Goal: Task Accomplishment & Management: Use online tool/utility

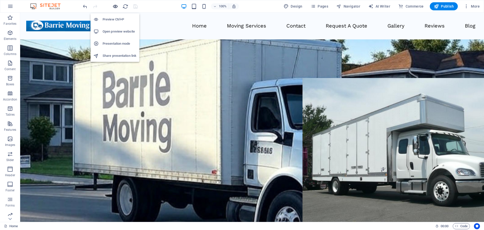
click at [114, 6] on icon "button" at bounding box center [116, 7] width 6 height 6
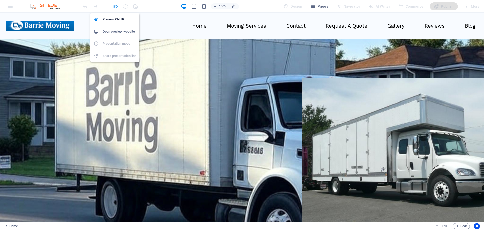
click at [115, 6] on icon "button" at bounding box center [116, 7] width 6 height 6
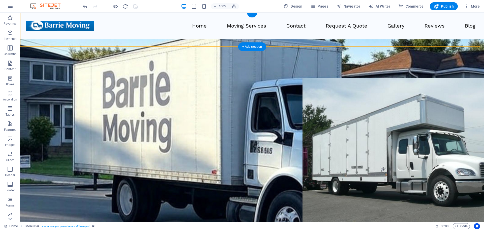
drag, startPoint x: 77, startPoint y: 25, endPoint x: 59, endPoint y: 26, distance: 18.2
click at [59, 26] on div at bounding box center [60, 26] width 68 height 11
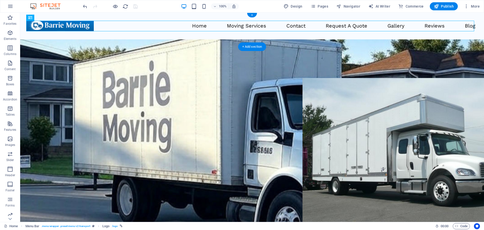
drag, startPoint x: 60, startPoint y: 30, endPoint x: 187, endPoint y: 30, distance: 126.9
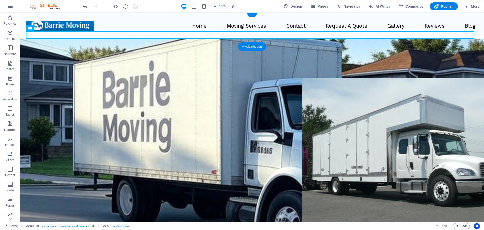
drag, startPoint x: 57, startPoint y: 42, endPoint x: 103, endPoint y: 37, distance: 46.4
click at [13, 7] on button "button" at bounding box center [10, 6] width 12 height 12
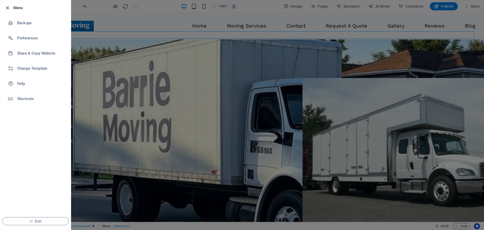
click at [8, 7] on icon "button" at bounding box center [8, 8] width 6 height 6
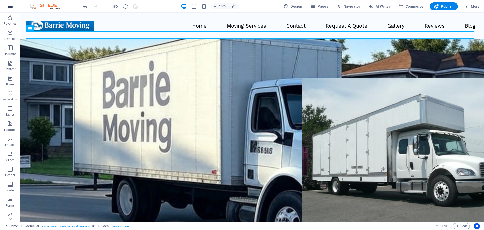
click at [8, 8] on icon "button" at bounding box center [10, 6] width 6 height 6
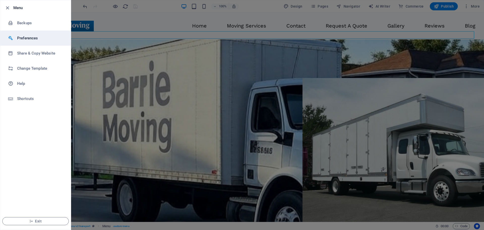
click at [17, 37] on div at bounding box center [12, 38] width 9 height 5
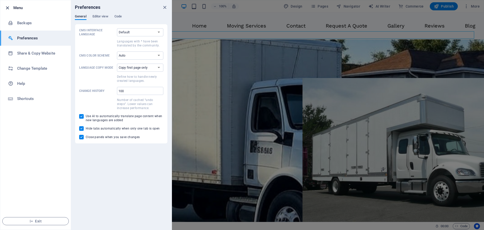
click at [8, 7] on icon "button" at bounding box center [8, 8] width 6 height 6
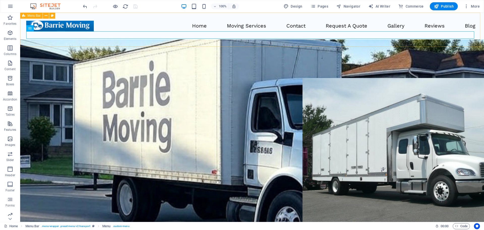
click at [25, 17] on icon at bounding box center [23, 16] width 3 height 6
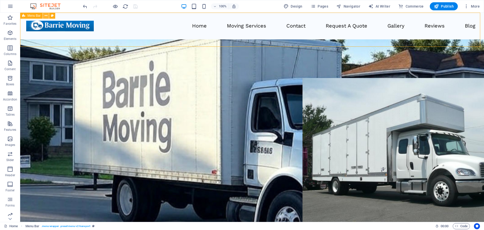
click at [47, 16] on icon at bounding box center [46, 15] width 3 height 5
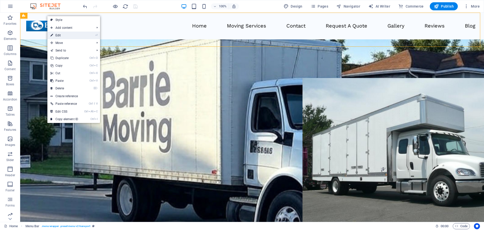
drag, startPoint x: 116, startPoint y: 41, endPoint x: 54, endPoint y: 34, distance: 62.6
click at [54, 34] on link "⏎ Edit" at bounding box center [64, 36] width 34 height 8
select select "%"
select select "header"
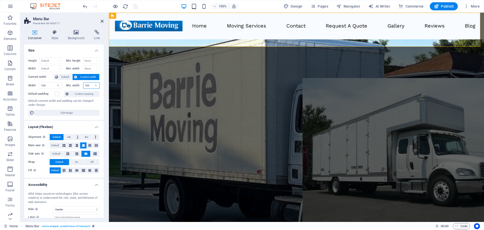
click at [87, 86] on input "100" at bounding box center [92, 86] width 16 height 6
click at [133, 39] on div "Menu Home Moving Services Contact Request A Quote Gallery Reviews Blog" at bounding box center [296, 26] width 375 height 27
drag, startPoint x: 88, startPoint y: 86, endPoint x: 70, endPoint y: 89, distance: 18.1
click at [70, 89] on div "Height Default px rem % vh vw Min. height None px rem % vh vw Width Default px …" at bounding box center [63, 86] width 79 height 66
type input "100"
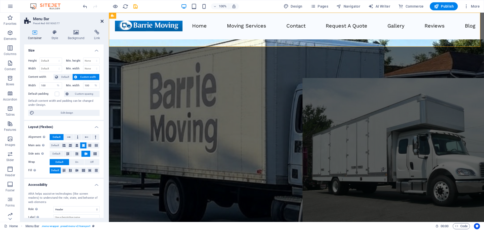
click at [102, 20] on icon at bounding box center [102, 21] width 3 height 4
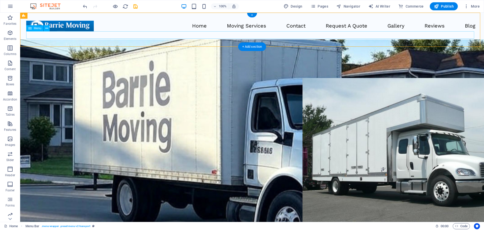
click at [199, 30] on nav "Home Moving Services Contact Request A Quote Gallery Reviews Blog" at bounding box center [286, 25] width 385 height 7
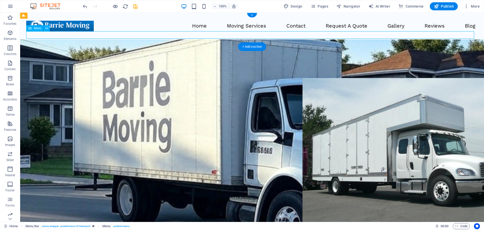
click at [199, 30] on nav "Home Moving Services Contact Request A Quote Gallery Reviews Blog" at bounding box center [286, 25] width 385 height 7
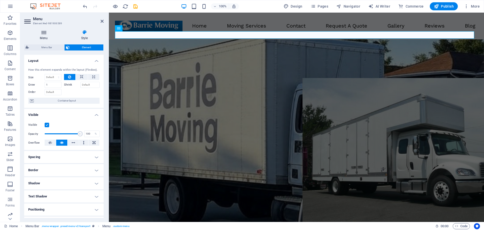
click at [45, 35] on h4 "Menu" at bounding box center [44, 35] width 41 height 11
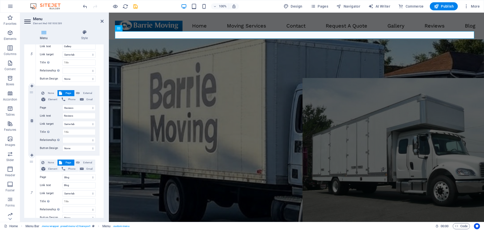
scroll to position [374, 0]
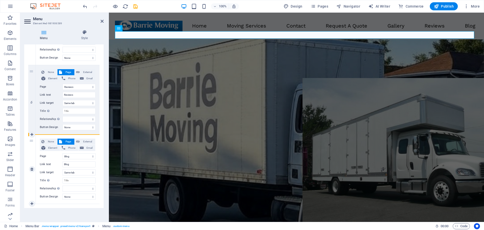
drag, startPoint x: 31, startPoint y: 141, endPoint x: 31, endPoint y: 149, distance: 8.1
click at [31, 149] on div "7" at bounding box center [32, 168] width 8 height 69
select select
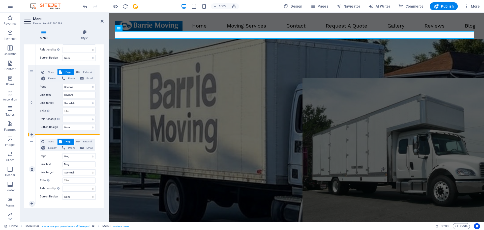
select select
drag, startPoint x: 31, startPoint y: 141, endPoint x: 30, endPoint y: 146, distance: 5.7
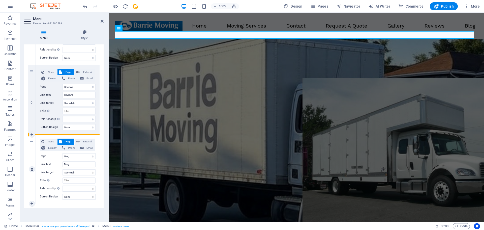
click at [30, 146] on div "7" at bounding box center [32, 168] width 8 height 69
select select
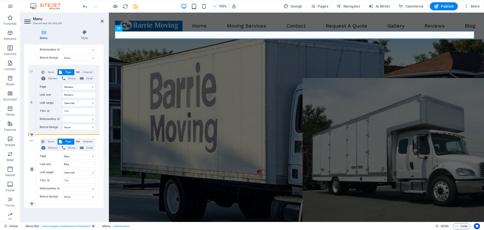
select select
drag, startPoint x: 31, startPoint y: 155, endPoint x: 80, endPoint y: 125, distance: 57.3
select select
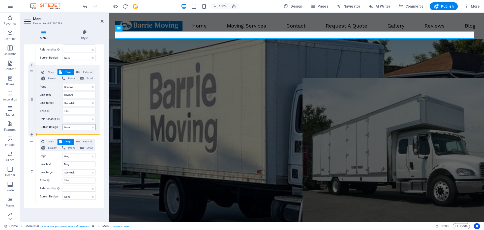
select select
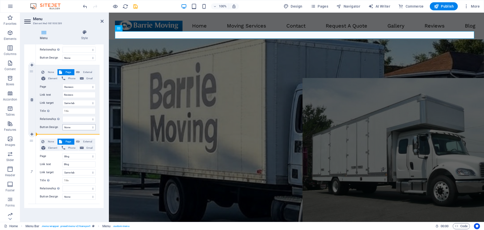
select select "13"
select select
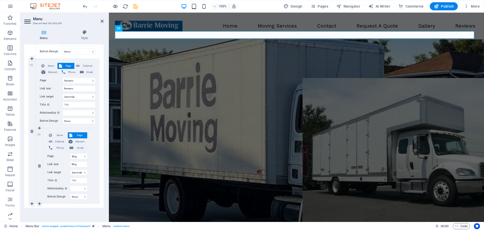
scroll to position [355, 0]
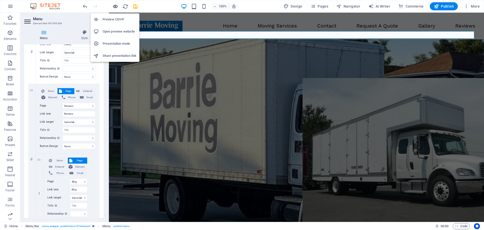
click at [114, 8] on icon "button" at bounding box center [116, 7] width 6 height 6
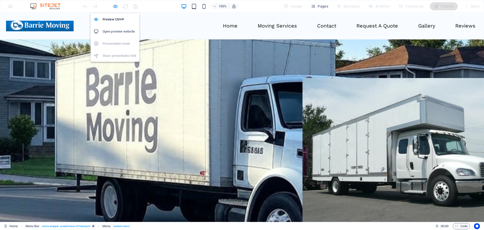
click at [114, 8] on icon "button" at bounding box center [116, 7] width 6 height 6
select select
select select "4"
select select
select select "9"
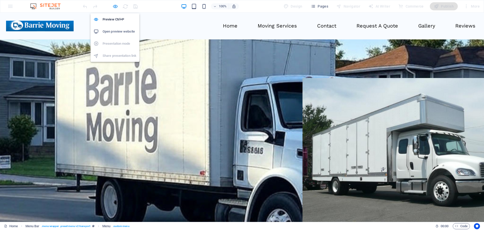
select select
select select "10"
select select
select select "11"
select select
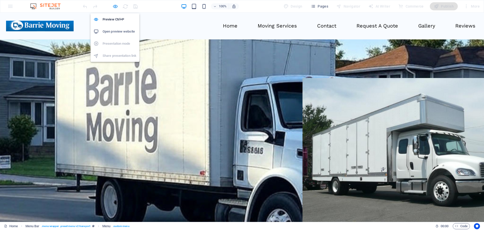
select select "12"
select select
select select "13"
select select
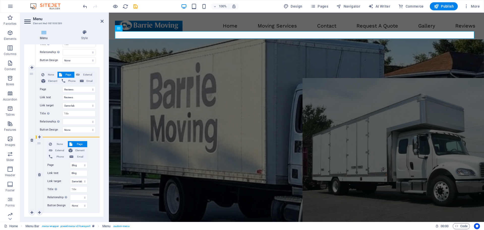
scroll to position [380, 0]
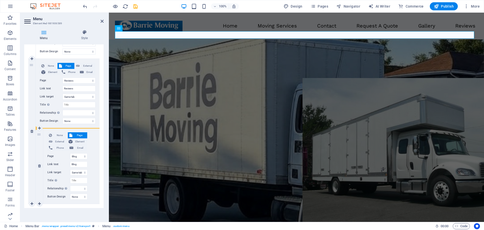
drag, startPoint x: 33, startPoint y: 104, endPoint x: 47, endPoint y: 130, distance: 29.6
select select
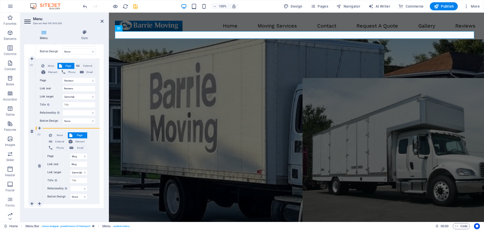
select select "12"
type input "Reviews"
select select
select select "11"
select select
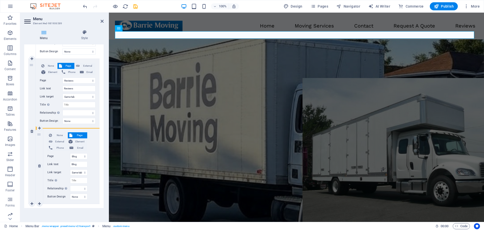
select select "13"
select select
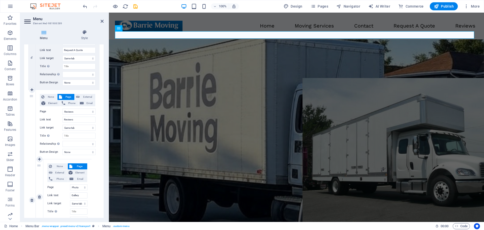
scroll to position [280, 0]
click at [122, 9] on div at bounding box center [110, 6] width 57 height 8
click at [115, 7] on icon "button" at bounding box center [116, 7] width 6 height 6
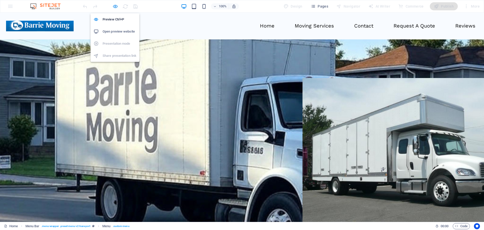
click at [116, 7] on icon "button" at bounding box center [116, 7] width 6 height 6
select select
select select "4"
select select
select select "9"
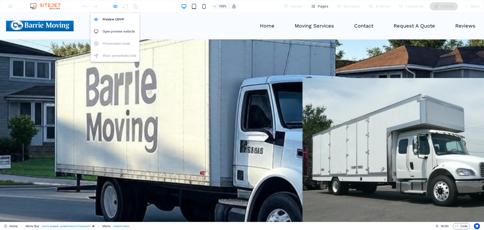
select select
select select "10"
select select
select select "12"
select select
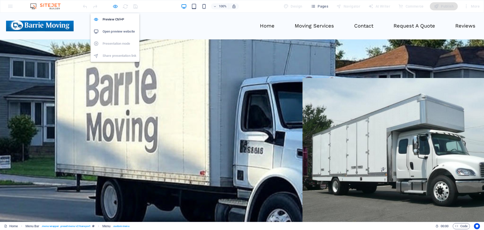
select select "11"
select select
select select "13"
select select
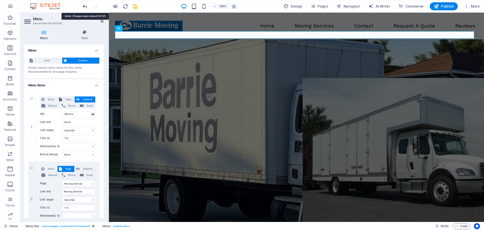
click at [85, 5] on icon "undo" at bounding box center [85, 7] width 6 height 6
select select
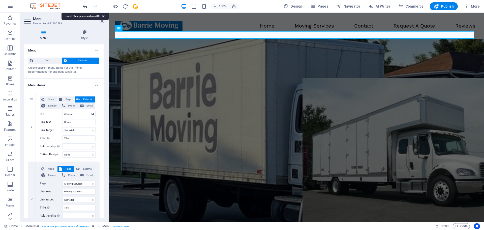
select select "11"
type input "Gallery"
select select
select select "12"
select select
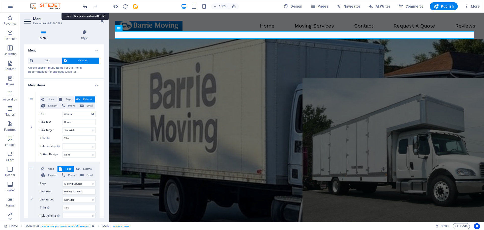
select select "13"
select select
click at [85, 5] on icon "undo" at bounding box center [85, 7] width 6 height 6
select select
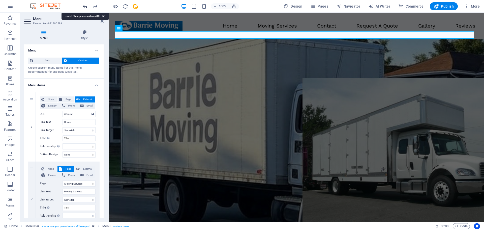
select select
select select "13"
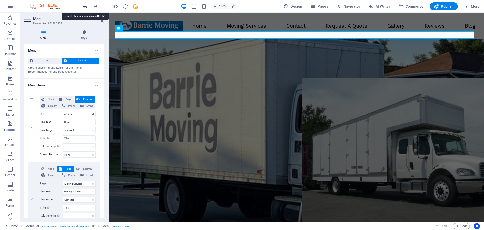
select select
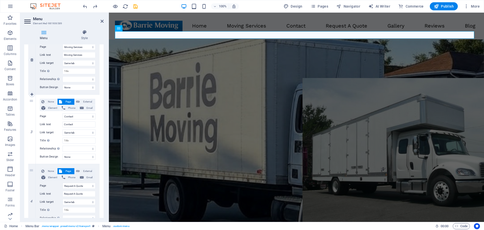
scroll to position [21, 0]
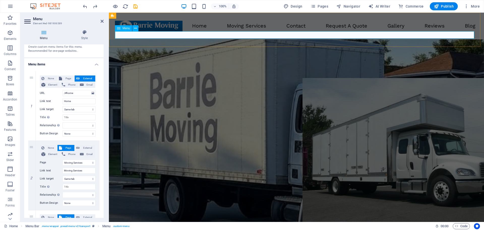
click at [183, 30] on nav "Home Moving Services Contact Request A Quote Gallery Reviews Blog" at bounding box center [331, 25] width 296 height 7
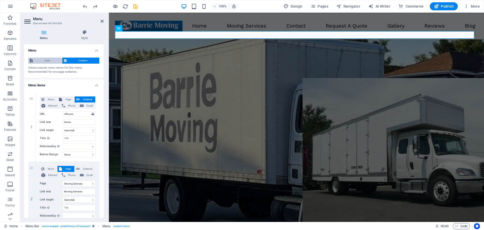
click at [45, 61] on span "Auto" at bounding box center [47, 61] width 26 height 6
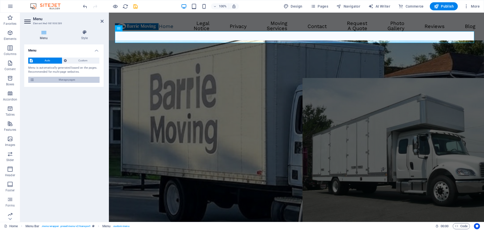
click at [52, 79] on span "Manage pages" at bounding box center [67, 80] width 62 height 6
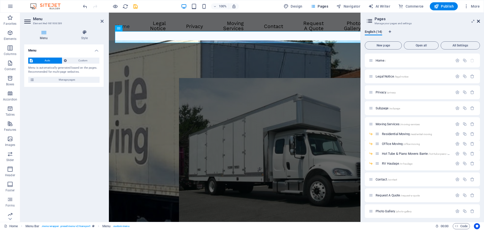
click at [479, 20] on icon at bounding box center [478, 21] width 3 height 4
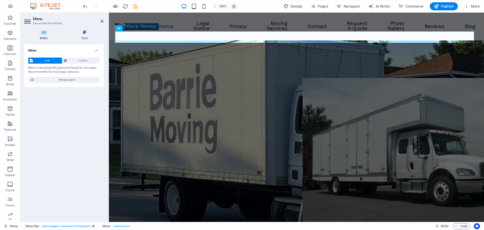
click at [45, 37] on h4 "Menu" at bounding box center [44, 35] width 41 height 11
click at [79, 59] on span "Custom" at bounding box center [83, 61] width 30 height 6
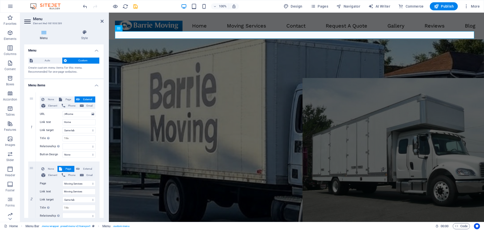
click at [96, 85] on h4 "Menu items" at bounding box center [63, 83] width 79 height 9
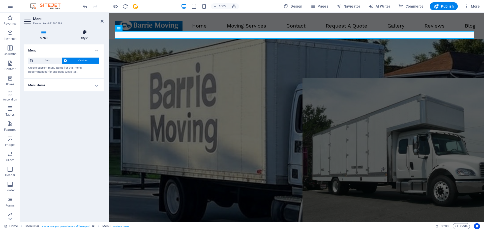
click at [78, 34] on icon at bounding box center [84, 32] width 38 height 5
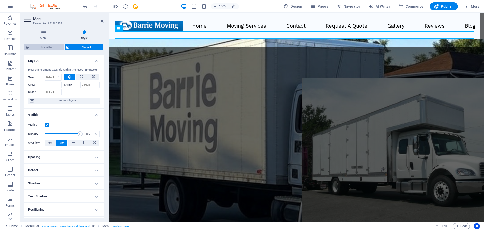
click at [51, 49] on span "Menu Bar" at bounding box center [47, 47] width 32 height 6
select select "px"
select select "rem"
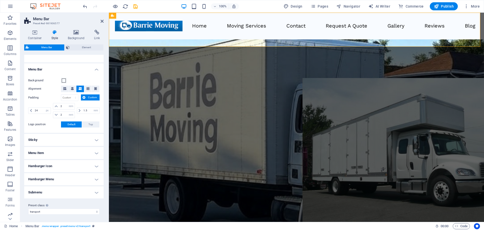
scroll to position [78, 0]
click at [9, 171] on icon "button" at bounding box center [10, 169] width 6 height 6
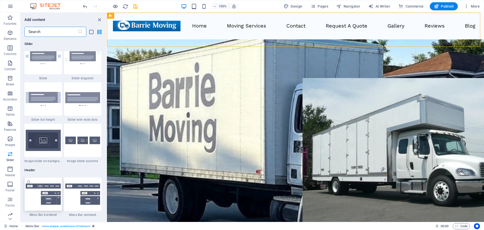
scroll to position [3013, 0]
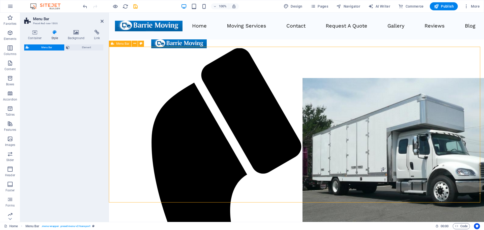
select select "rem"
select select "preset-menu-v2-border"
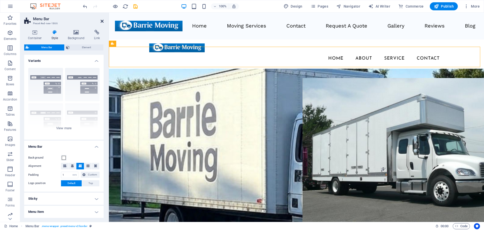
click at [102, 22] on icon at bounding box center [102, 21] width 3 height 4
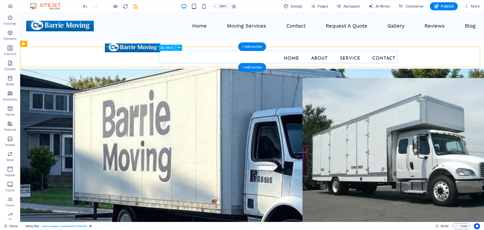
click at [243, 57] on nav "Home About Service Contact" at bounding box center [252, 58] width 295 height 13
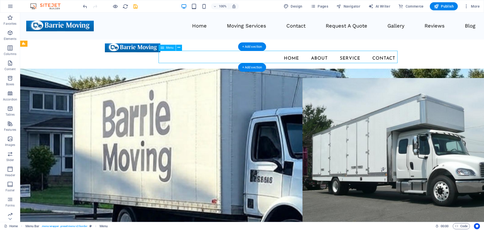
click at [243, 57] on nav "Home About Service Contact" at bounding box center [252, 58] width 295 height 13
select select
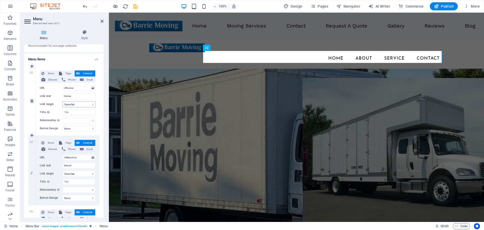
scroll to position [50, 0]
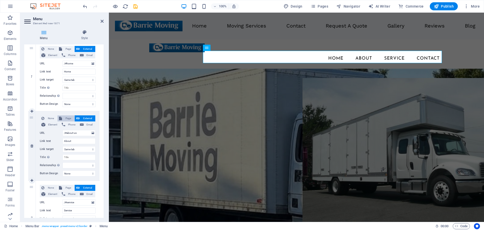
click at [62, 118] on button "Page" at bounding box center [66, 118] width 17 height 6
select select
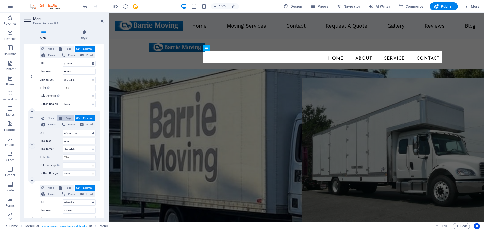
select select
click at [74, 132] on select "Home Legal Notice Privacy Subpage Moving Services -- Residential Moving -- Offi…" at bounding box center [79, 133] width 33 height 6
select select "4"
click at [63, 130] on select "Home Legal Notice Privacy Subpage Moving Services -- Residential Moving -- Offi…" at bounding box center [79, 133] width 33 height 6
select select
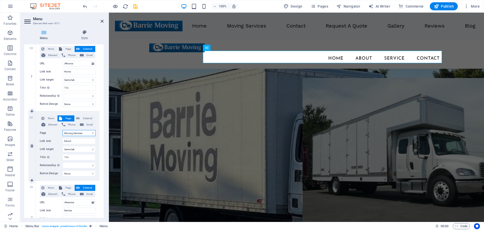
select select
drag, startPoint x: 74, startPoint y: 143, endPoint x: 38, endPoint y: 151, distance: 36.8
click at [38, 151] on div "None Page External Element Phone Email Page Home Legal Notice Privacy Subpage M…" at bounding box center [68, 145] width 64 height 69
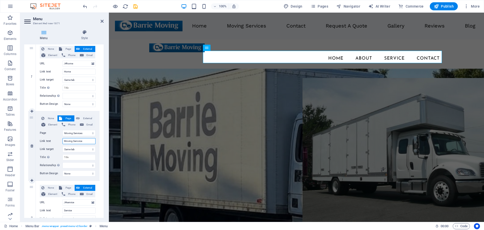
type input "Moving Servvices"
select select
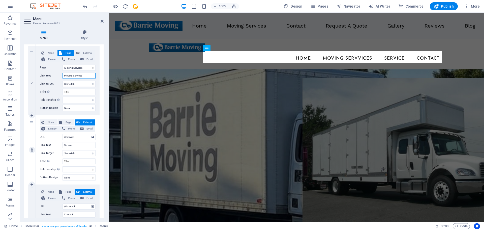
scroll to position [116, 0]
type input "Moving Services"
select select
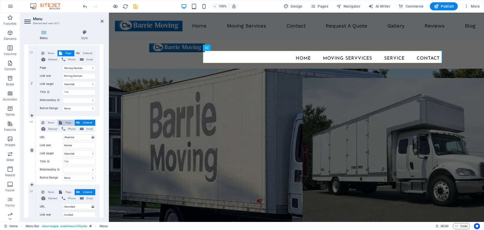
select select
click at [64, 123] on span "Page" at bounding box center [68, 123] width 9 height 6
select select
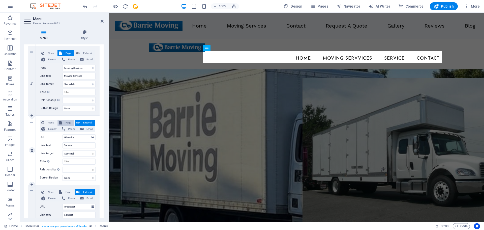
select select
click at [73, 135] on select "Home Legal Notice Privacy Subpage Moving Services -- Residential Moving -- Offi…" at bounding box center [79, 137] width 33 height 6
select select "9"
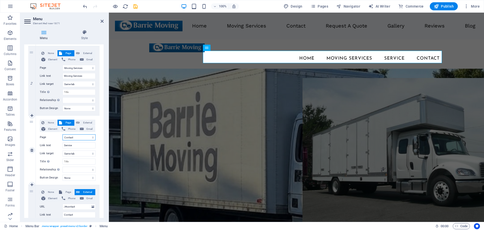
click at [63, 134] on select "Home Legal Notice Privacy Subpage Moving Services -- Residential Moving -- Offi…" at bounding box center [79, 137] width 33 height 6
select select
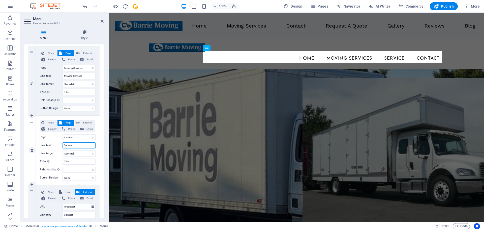
drag, startPoint x: 78, startPoint y: 146, endPoint x: 60, endPoint y: 148, distance: 17.8
click at [60, 148] on div "Link text Service" at bounding box center [68, 145] width 56 height 6
type input "Contatc"
select select
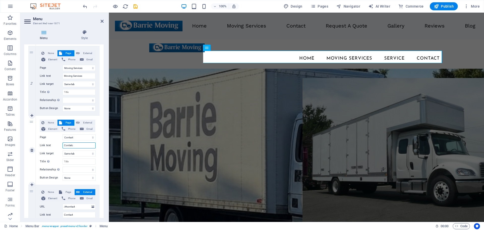
select select
type input "Contac"
select select
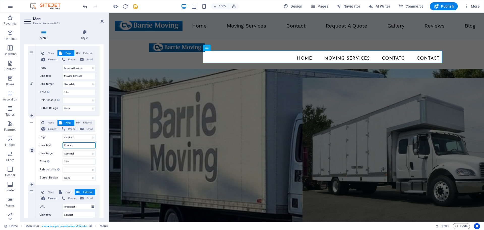
select select
type input "Contact"
select select
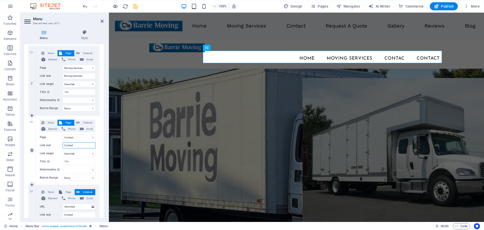
select select
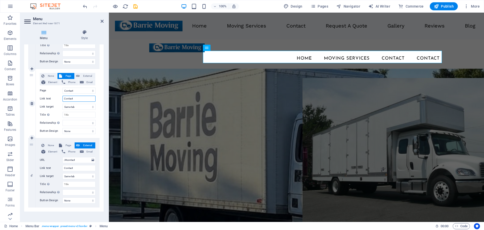
scroll to position [166, 0]
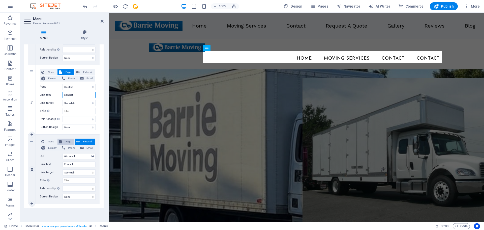
type input "Contact"
click at [66, 143] on span "Page" at bounding box center [68, 142] width 9 height 6
select select
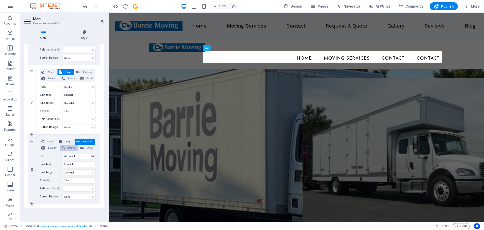
select select
click at [73, 156] on select "Home Legal Notice Privacy Subpage Moving Services -- Residential Moving -- Offi…" at bounding box center [79, 156] width 33 height 6
select select "10"
click at [63, 153] on select "Home Legal Notice Privacy Subpage Moving Services -- Residential Moving -- Offi…" at bounding box center [79, 156] width 33 height 6
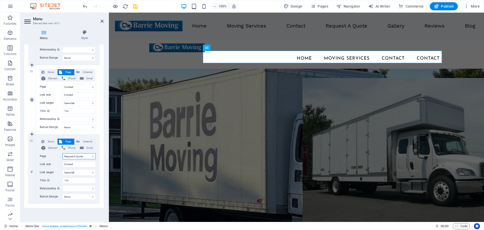
select select
drag, startPoint x: 76, startPoint y: 165, endPoint x: 59, endPoint y: 165, distance: 17.2
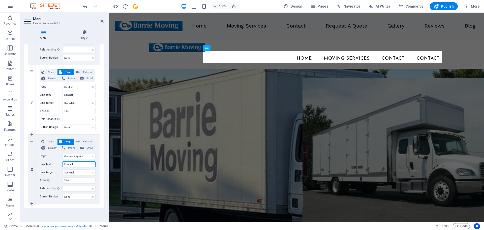
click at [59, 165] on div "Link text Contact" at bounding box center [68, 164] width 56 height 6
type input "Re"
select select
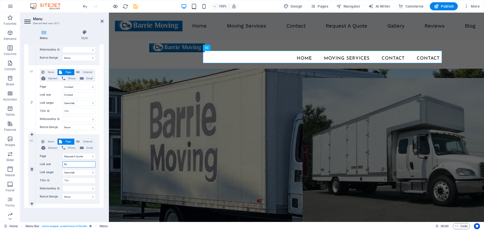
select select
type input "Requ"
select select
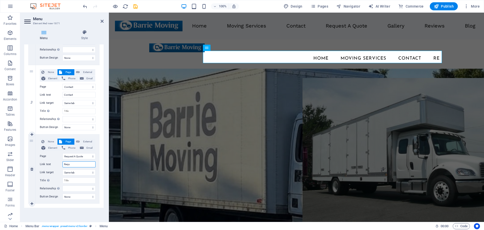
select select
type input "Request A Quote"
select select
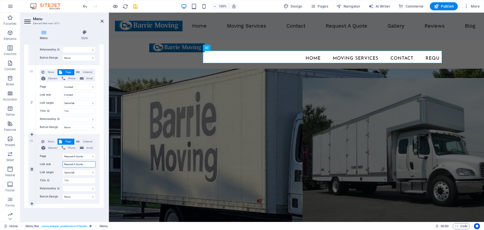
select select
type input "Request A Quote"
click at [33, 204] on icon at bounding box center [32, 204] width 3 height 4
select select
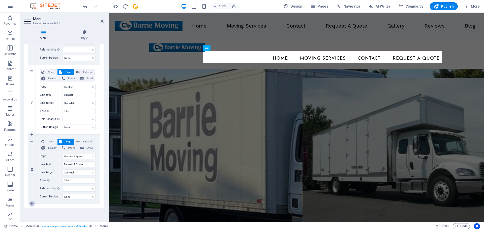
select select
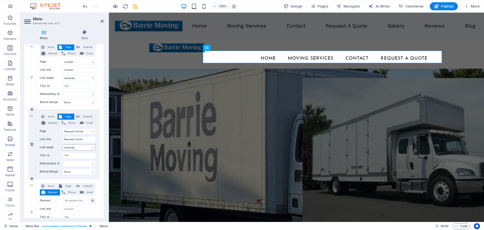
scroll to position [228, 0]
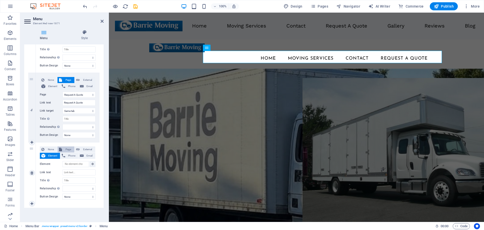
click at [66, 149] on span "Page" at bounding box center [68, 149] width 9 height 6
select select
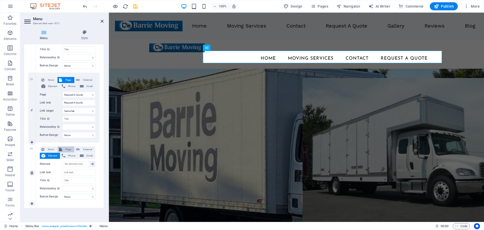
select select
click at [72, 165] on select "Home Legal Notice Privacy Subpage Moving Services -- Residential Moving -- Offi…" at bounding box center [79, 164] width 33 height 6
select select "11"
click at [63, 161] on select "Home Legal Notice Privacy Subpage Moving Services -- Residential Moving -- Offi…" at bounding box center [79, 164] width 33 height 6
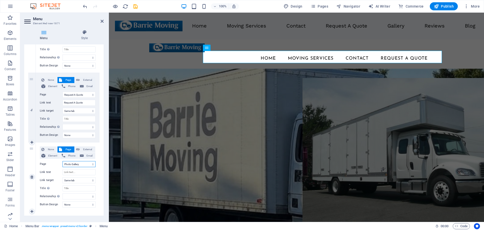
select select
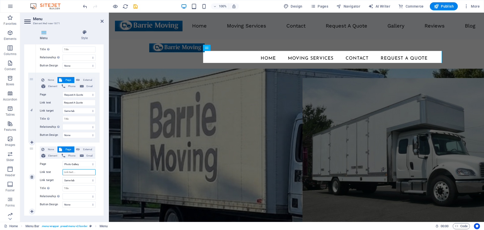
click at [72, 172] on input "Link text" at bounding box center [79, 172] width 33 height 6
type input "Gallery"
select select
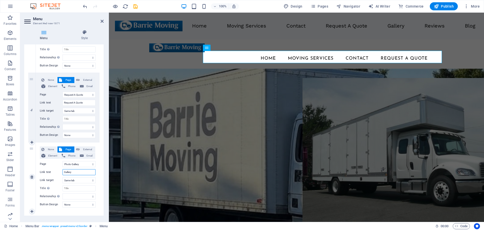
select select
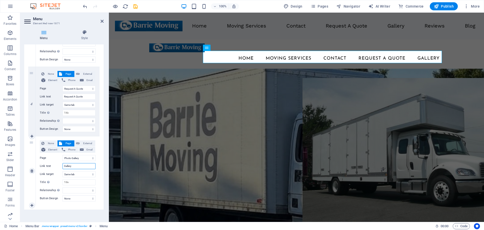
scroll to position [235, 0]
type input "Gallery"
click at [32, 203] on icon at bounding box center [32, 204] width 3 height 4
select select
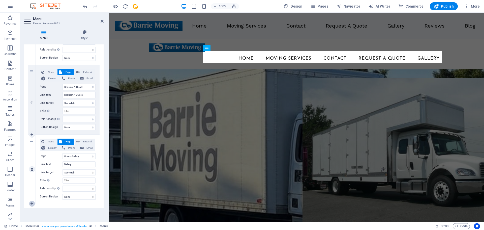
select select
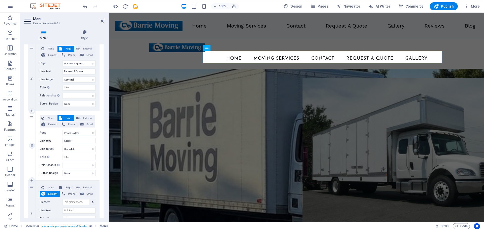
scroll to position [297, 0]
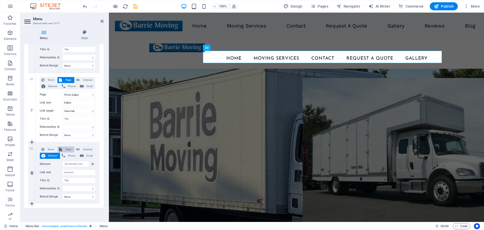
click at [68, 150] on span "Page" at bounding box center [68, 149] width 9 height 6
select select
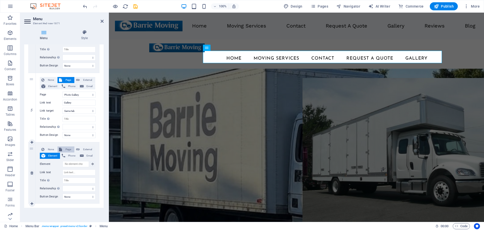
select select
click at [77, 165] on select "Home Legal Notice Privacy Subpage Moving Services -- Residential Moving -- Offi…" at bounding box center [79, 164] width 33 height 6
click at [63, 161] on select "Home Legal Notice Privacy Subpage Moving Services -- Residential Moving -- Offi…" at bounding box center [79, 164] width 33 height 6
click at [74, 174] on input "Link text" at bounding box center [79, 172] width 33 height 6
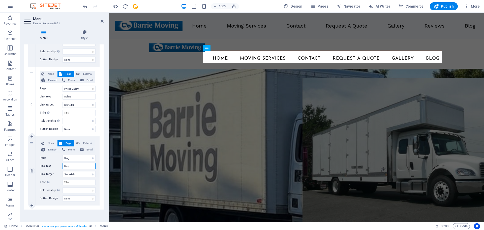
scroll to position [305, 0]
click at [31, 204] on icon at bounding box center [32, 204] width 3 height 4
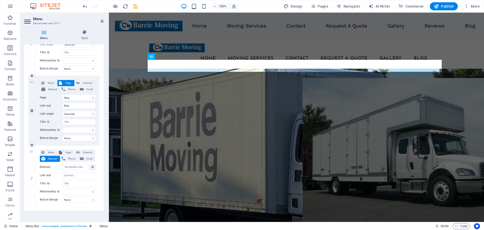
scroll to position [366, 0]
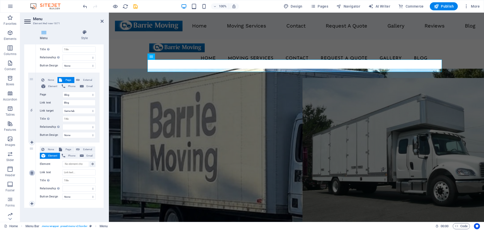
click at [32, 174] on icon at bounding box center [32, 173] width 3 height 4
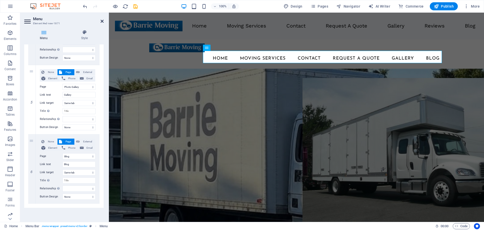
drag, startPoint x: 102, startPoint y: 20, endPoint x: 124, endPoint y: 47, distance: 34.6
click at [102, 20] on icon at bounding box center [102, 21] width 3 height 4
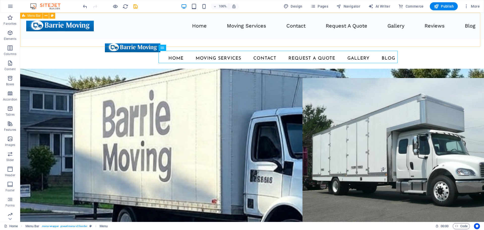
click at [30, 15] on span "Menu Bar" at bounding box center [34, 15] width 13 height 3
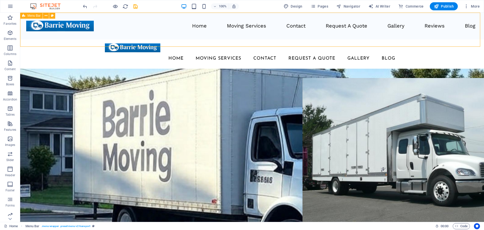
click at [30, 15] on span "Menu Bar" at bounding box center [34, 15] width 13 height 3
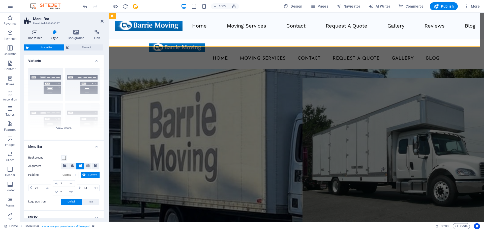
click at [38, 37] on h4 "Container" at bounding box center [35, 35] width 23 height 11
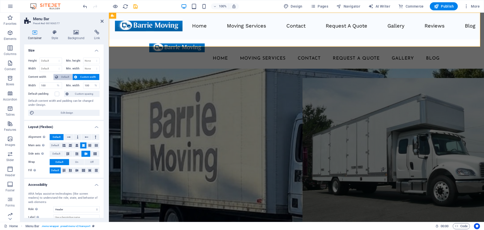
click at [60, 75] on span "Default" at bounding box center [65, 77] width 11 height 6
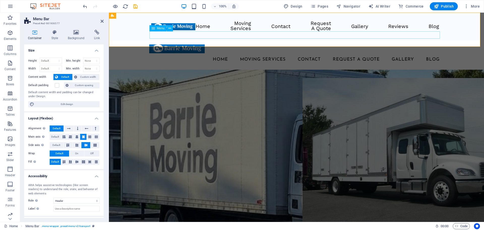
click at [196, 32] on nav "Home Moving Services Contact Request A Quote Gallery Reviews Blog" at bounding box center [319, 27] width 247 height 12
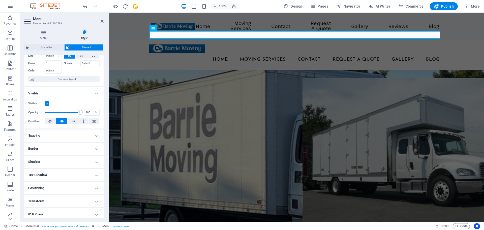
scroll to position [0, 0]
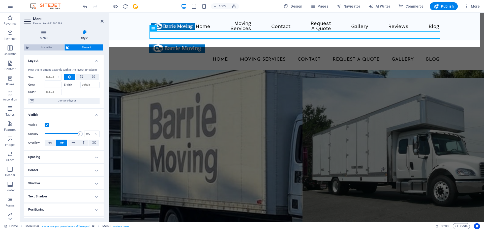
click at [47, 49] on span "Menu Bar" at bounding box center [47, 47] width 32 height 6
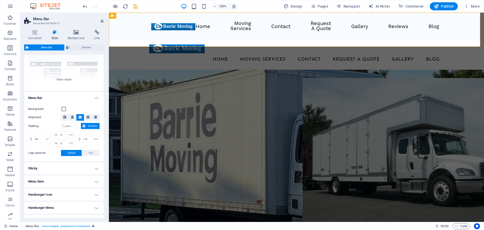
scroll to position [50, 0]
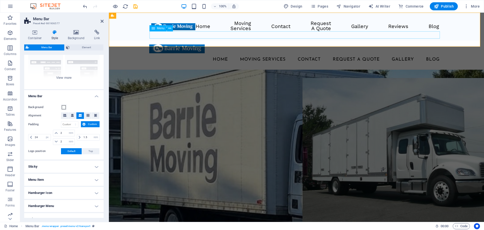
click at [196, 32] on nav "Home Moving Services Contact Request A Quote Gallery Reviews Blog" at bounding box center [319, 27] width 247 height 12
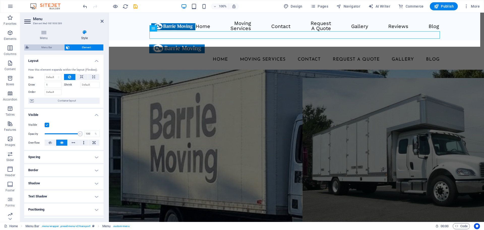
click at [48, 47] on span "Menu Bar" at bounding box center [47, 47] width 32 height 6
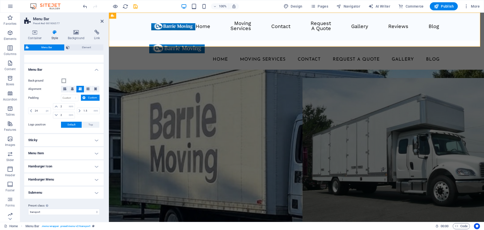
scroll to position [78, 0]
click at [41, 149] on h4 "Menu Item" at bounding box center [63, 152] width 79 height 12
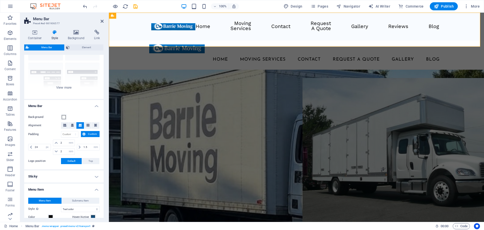
scroll to position [40, 0]
click at [35, 33] on icon at bounding box center [34, 32] width 21 height 5
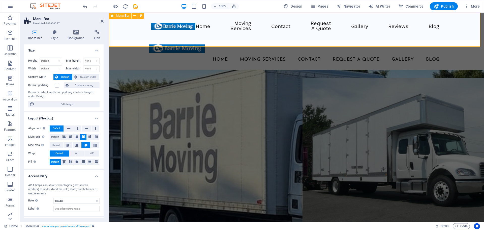
click at [221, 40] on div "Menu Home Moving Services Contact Request A Quote Gallery Reviews Blog" at bounding box center [296, 27] width 375 height 28
click at [196, 32] on nav "Home Moving Services Contact Request A Quote Gallery Reviews Blog" at bounding box center [319, 27] width 247 height 12
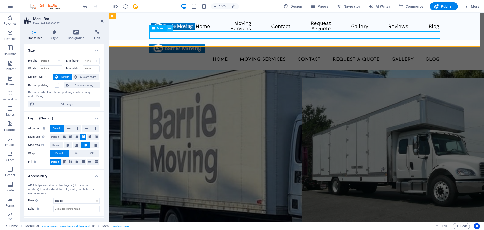
click at [168, 30] on button at bounding box center [170, 28] width 6 height 6
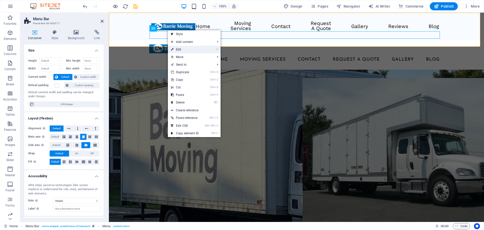
click at [178, 50] on link "⏎ Edit" at bounding box center [185, 50] width 34 height 8
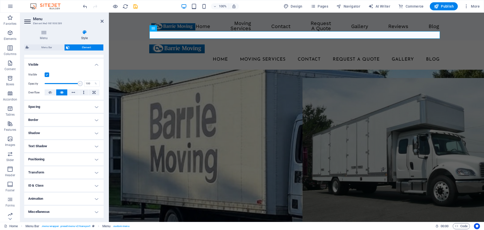
scroll to position [0, 0]
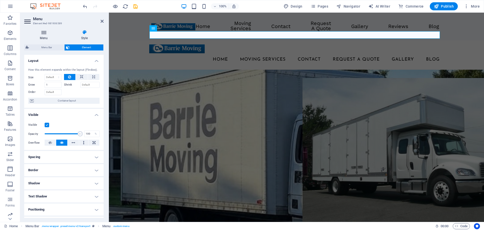
click at [47, 34] on icon at bounding box center [43, 32] width 39 height 5
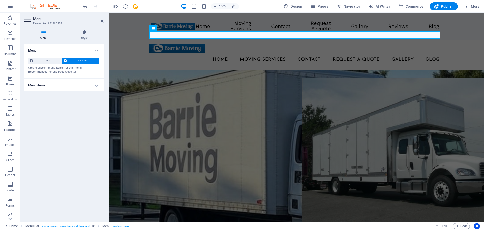
click at [58, 86] on h4 "Menu items" at bounding box center [63, 85] width 79 height 12
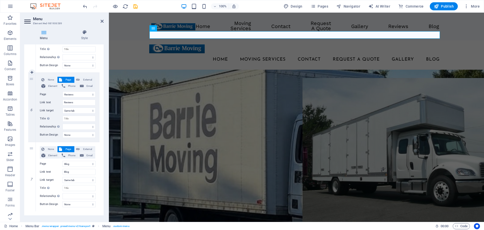
scroll to position [374, 0]
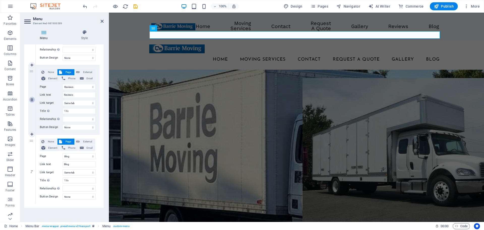
click at [33, 100] on icon at bounding box center [32, 100] width 3 height 4
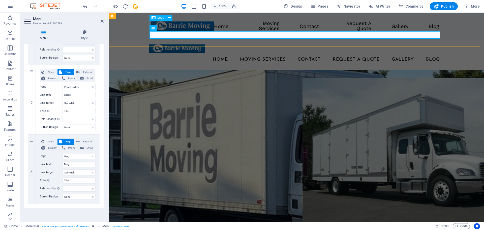
click at [185, 27] on div at bounding box center [182, 26] width 63 height 10
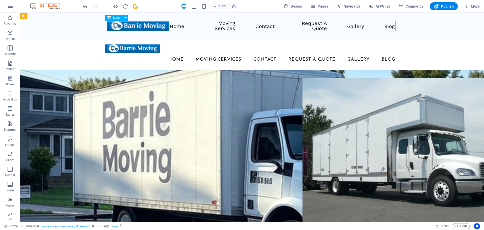
click at [170, 28] on div at bounding box center [138, 26] width 63 height 10
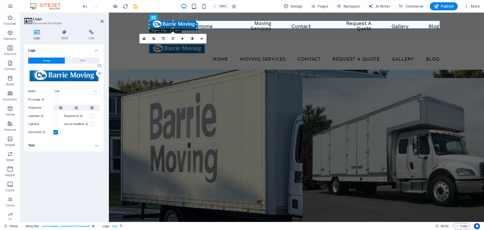
drag, startPoint x: 217, startPoint y: 31, endPoint x: 159, endPoint y: 29, distance: 57.8
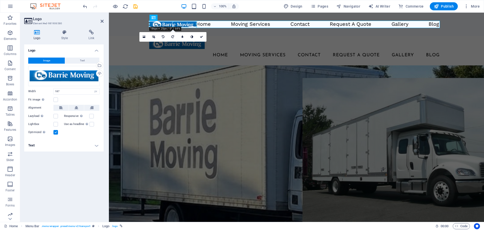
drag, startPoint x: 189, startPoint y: 25, endPoint x: 186, endPoint y: 25, distance: 3.0
click at [197, 37] on icon at bounding box center [196, 37] width 3 height 3
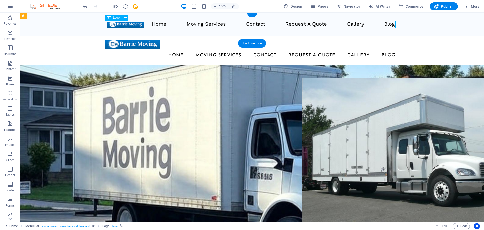
click at [139, 24] on div at bounding box center [125, 24] width 37 height 7
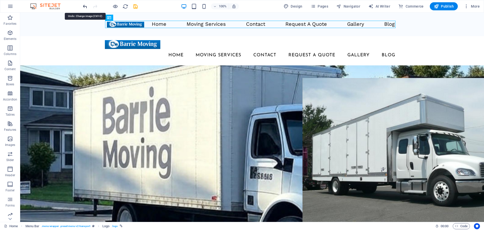
click at [86, 8] on icon "undo" at bounding box center [85, 7] width 6 height 6
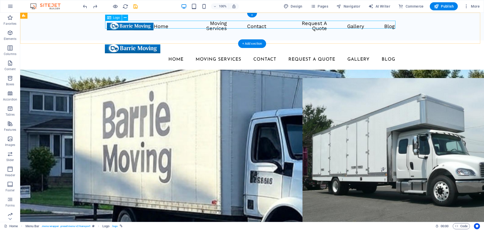
click at [145, 25] on div at bounding box center [130, 27] width 47 height 8
click at [147, 24] on div at bounding box center [130, 27] width 47 height 8
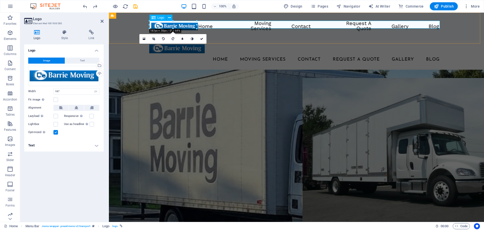
drag, startPoint x: 183, startPoint y: 24, endPoint x: 187, endPoint y: 24, distance: 3.5
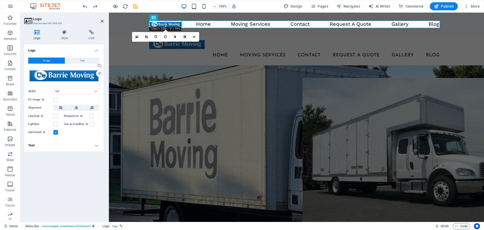
drag, startPoint x: 87, startPoint y: 11, endPoint x: 177, endPoint y: 24, distance: 91.0
click at [179, 24] on div at bounding box center [165, 24] width 28 height 7
click at [193, 39] on link at bounding box center [192, 38] width 10 height 10
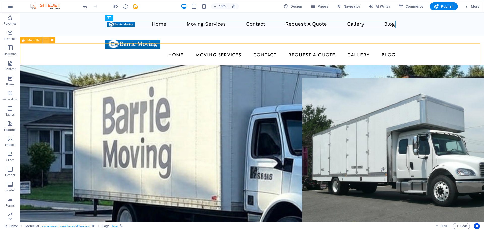
click at [45, 40] on icon at bounding box center [46, 40] width 3 height 5
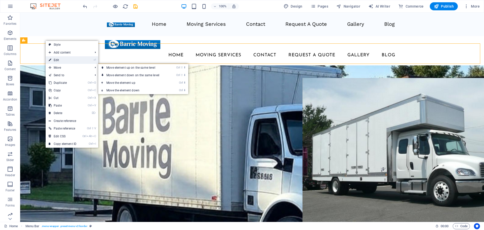
click at [55, 61] on link "⏎ Edit" at bounding box center [63, 60] width 34 height 8
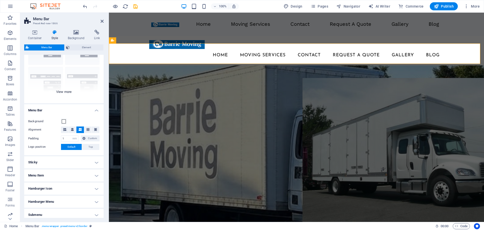
scroll to position [0, 0]
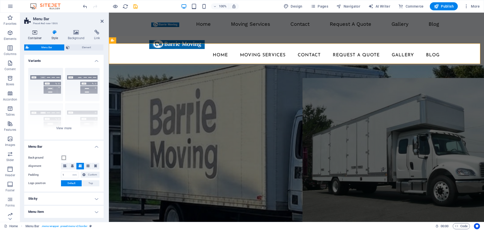
click at [35, 32] on icon at bounding box center [34, 32] width 21 height 5
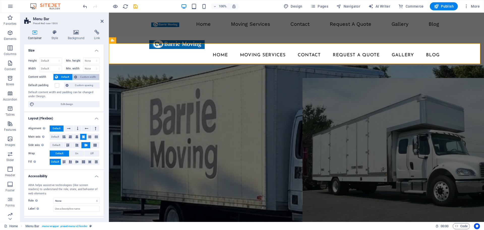
click at [89, 77] on span "Custom width" at bounding box center [88, 77] width 19 height 6
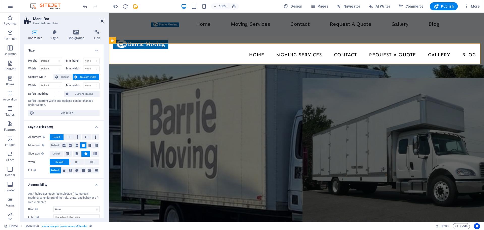
click at [103, 23] on icon at bounding box center [102, 21] width 3 height 4
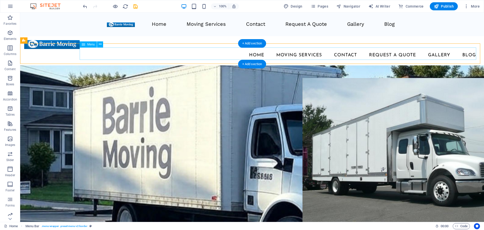
click at [223, 55] on nav "Home Moving Services Contact Request A Quote Gallery Blog" at bounding box center [252, 55] width 456 height 13
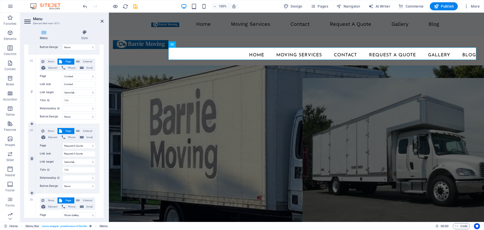
scroll to position [305, 0]
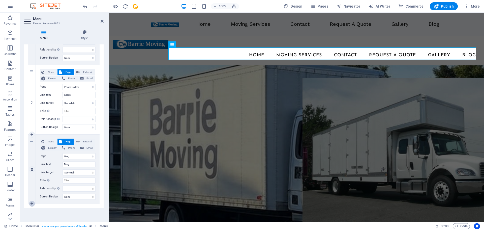
click at [32, 203] on icon at bounding box center [32, 204] width 3 height 4
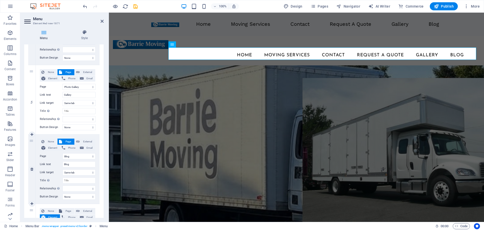
scroll to position [366, 0]
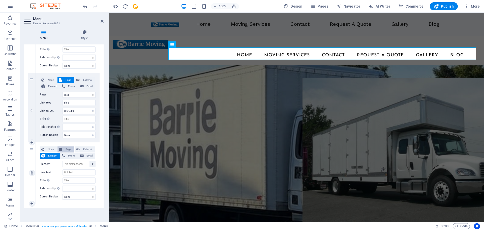
click at [67, 149] on span "Page" at bounding box center [68, 149] width 9 height 6
click at [73, 163] on select "Home Legal Notice Privacy Subpage Moving Services -- Residential Moving -- Offi…" at bounding box center [79, 164] width 33 height 6
click at [63, 161] on select "Home Legal Notice Privacy Subpage Moving Services -- Residential Moving -- Offi…" at bounding box center [79, 164] width 33 height 6
click at [72, 172] on input "Link text" at bounding box center [79, 172] width 33 height 6
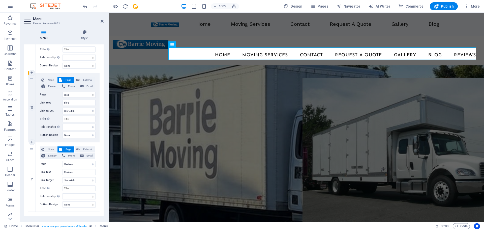
drag, startPoint x: 35, startPoint y: 142, endPoint x: 39, endPoint y: 76, distance: 66.2
click at [103, 21] on icon at bounding box center [102, 21] width 3 height 4
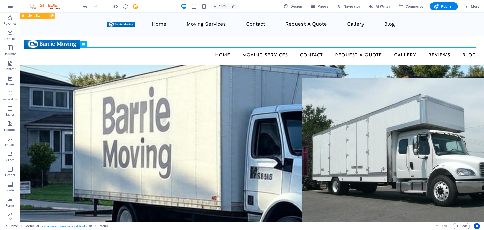
click at [51, 16] on icon at bounding box center [52, 15] width 3 height 5
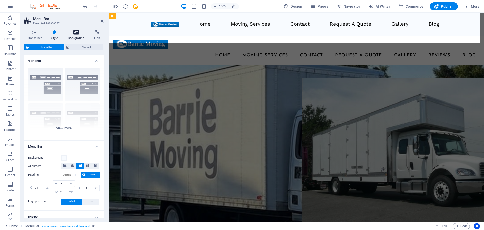
click at [77, 36] on h4 "Background" at bounding box center [77, 35] width 26 height 11
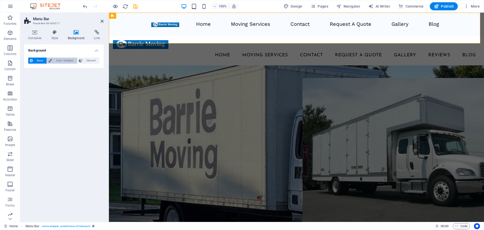
click at [57, 60] on span "Color / Gradient" at bounding box center [64, 61] width 22 height 6
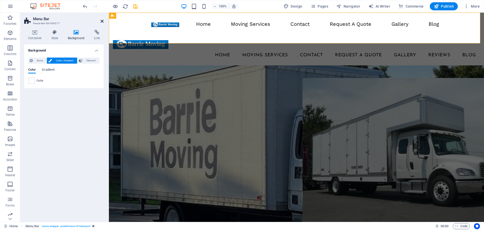
drag, startPoint x: 102, startPoint y: 22, endPoint x: 81, endPoint y: 10, distance: 23.4
click at [102, 22] on icon at bounding box center [102, 21] width 3 height 4
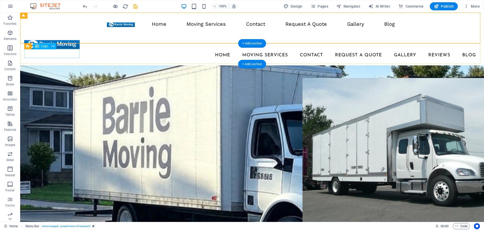
click at [64, 49] on div at bounding box center [252, 44] width 456 height 9
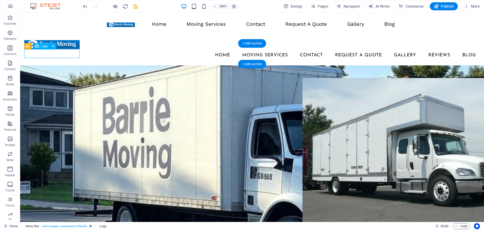
click at [68, 49] on div at bounding box center [252, 44] width 456 height 9
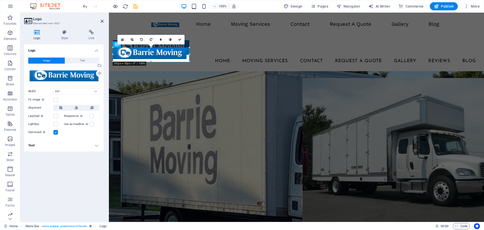
drag, startPoint x: 168, startPoint y: 58, endPoint x: 70, endPoint y: 51, distance: 98.9
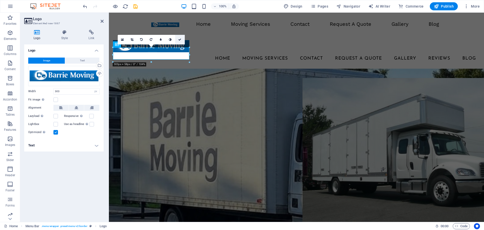
click at [179, 41] on icon at bounding box center [179, 39] width 3 height 3
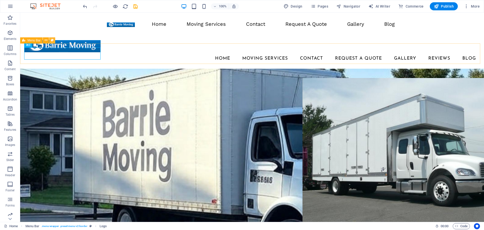
click at [53, 40] on icon at bounding box center [52, 40] width 3 height 5
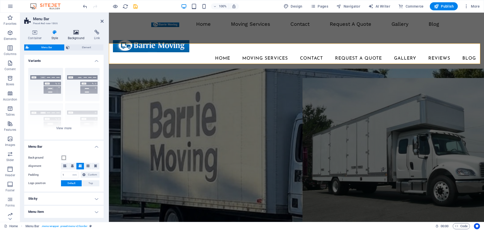
click at [71, 36] on h4 "Background" at bounding box center [77, 35] width 26 height 11
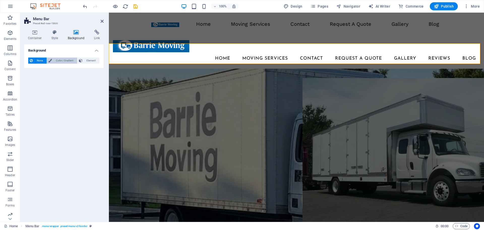
click at [54, 61] on span "Color / Gradient" at bounding box center [64, 61] width 22 height 6
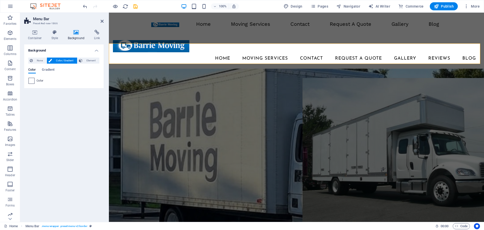
click at [32, 82] on span at bounding box center [32, 81] width 6 height 6
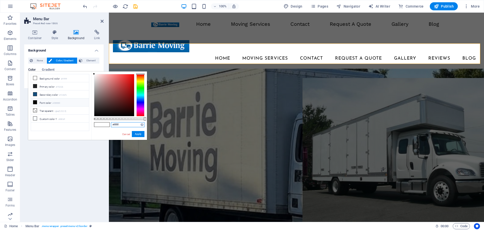
drag, startPoint x: 121, startPoint y: 125, endPoint x: 107, endPoint y: 127, distance: 13.4
click at [107, 127] on div "#ffffff Supported formats #0852ed rgb(8, 82, 237) rgba(8, 82, 237, 90%) hsv(221…" at bounding box center [119, 142] width 56 height 142
paste input "8fb"
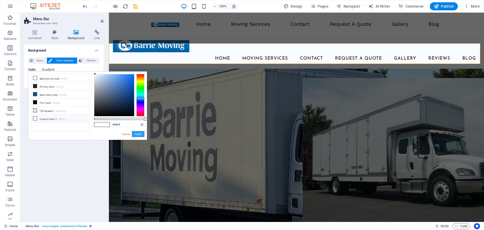
click at [140, 134] on button "Apply" at bounding box center [138, 134] width 13 height 6
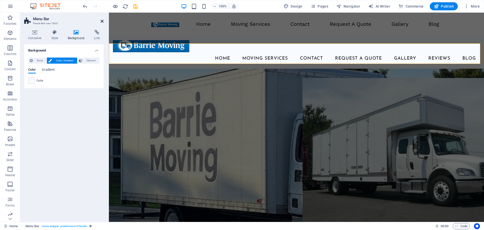
click at [102, 20] on icon at bounding box center [102, 21] width 3 height 4
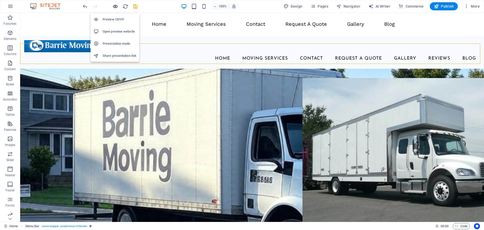
click at [116, 8] on icon "button" at bounding box center [116, 7] width 6 height 6
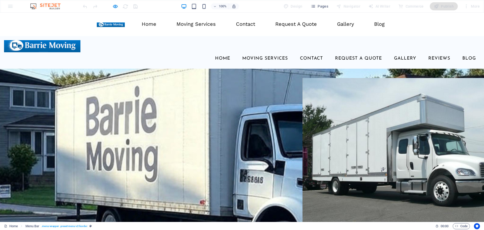
click at [263, 53] on link "Moving Services" at bounding box center [265, 58] width 54 height 13
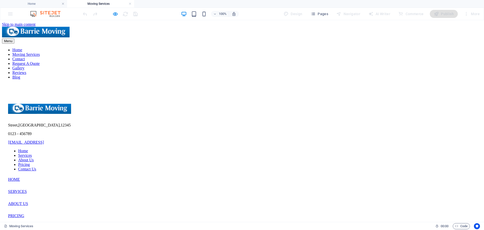
scroll to position [0, 0]
click at [129, 4] on link at bounding box center [130, 4] width 3 height 5
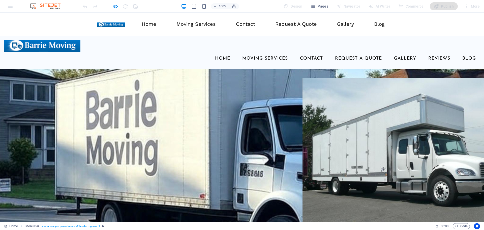
click at [168, 58] on ul "Home Moving Services Contact Request A Quote Gallery Reviews Blog" at bounding box center [242, 58] width 476 height 13
click at [114, 7] on icon "button" at bounding box center [116, 7] width 6 height 6
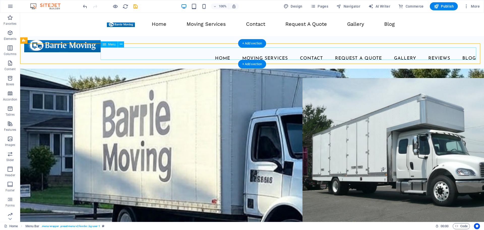
click at [204, 55] on nav "Home Moving Services Contact Request A Quote Gallery Reviews Blog" at bounding box center [252, 58] width 456 height 13
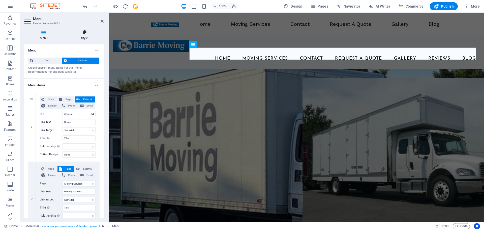
click at [84, 34] on icon at bounding box center [84, 32] width 38 height 5
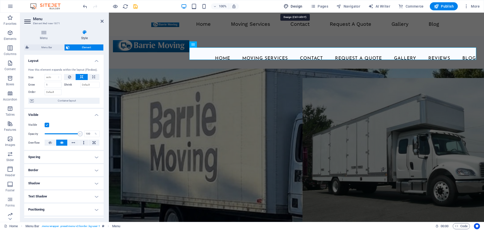
click at [297, 7] on span "Design" at bounding box center [293, 6] width 19 height 5
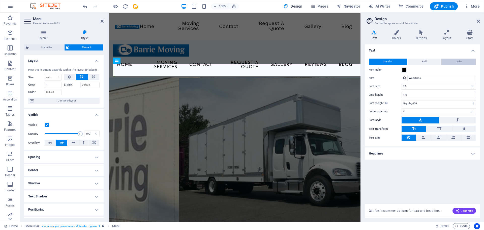
click at [449, 60] on button "Links" at bounding box center [459, 62] width 34 height 6
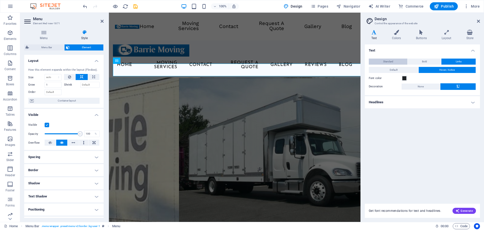
click at [395, 61] on button "Standard" at bounding box center [388, 62] width 39 height 6
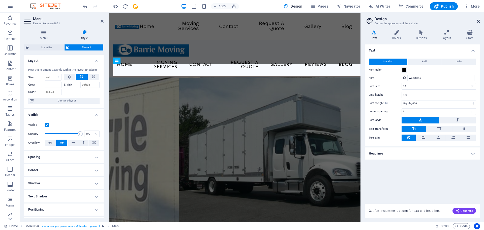
drag, startPoint x: 370, startPoint y: 8, endPoint x: 479, endPoint y: 21, distance: 109.7
click at [479, 21] on icon at bounding box center [478, 21] width 3 height 4
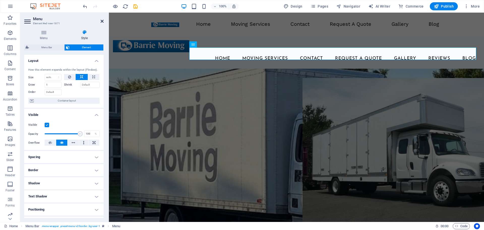
click at [102, 21] on icon at bounding box center [102, 21] width 3 height 4
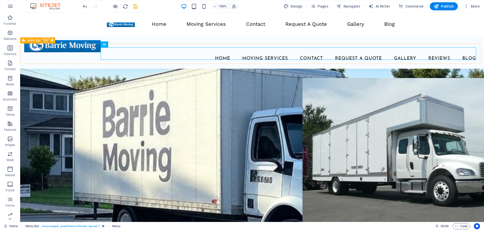
click at [46, 40] on icon at bounding box center [46, 40] width 3 height 5
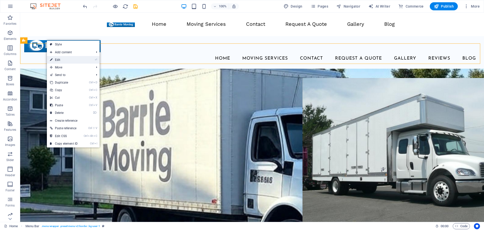
click at [56, 60] on link "⏎ Edit" at bounding box center [64, 60] width 34 height 8
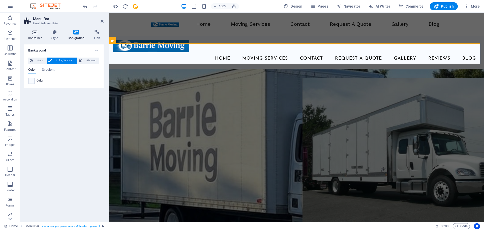
click at [36, 37] on h4 "Container" at bounding box center [35, 35] width 23 height 11
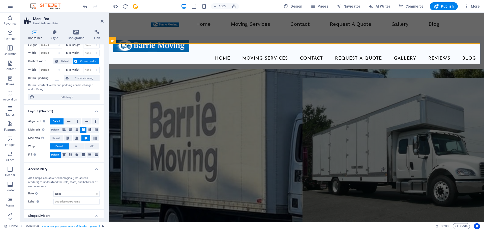
scroll to position [31, 0]
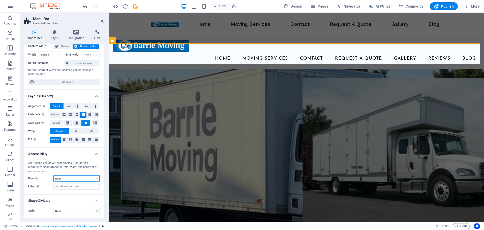
click at [79, 178] on select "None Alert Article Banner Comment Complementary Dialog Footer Header Marquee Pr…" at bounding box center [76, 178] width 46 height 6
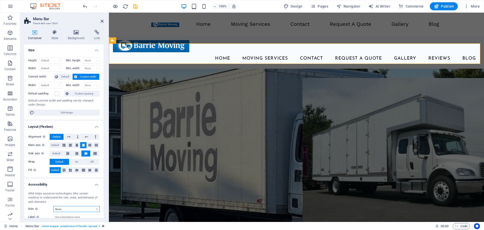
scroll to position [0, 0]
click at [101, 21] on icon at bounding box center [102, 21] width 3 height 4
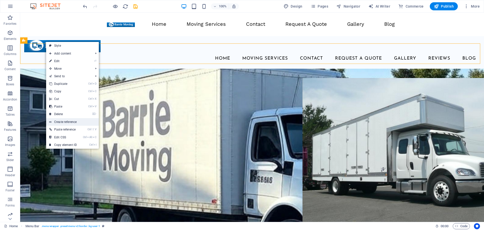
click at [68, 122] on link "Create reference" at bounding box center [72, 122] width 53 height 8
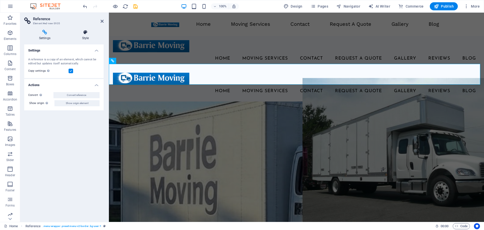
click at [85, 33] on icon at bounding box center [85, 32] width 36 height 5
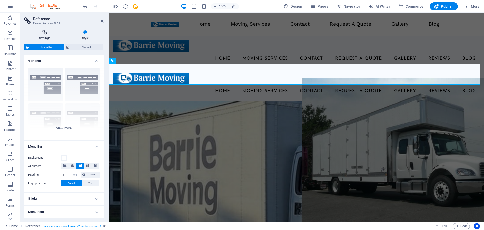
click at [47, 33] on icon at bounding box center [44, 32] width 41 height 5
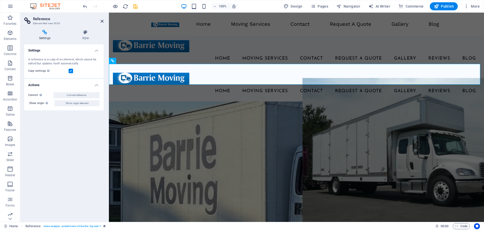
click at [104, 20] on aside "Reference Element #ed-new-3935 Settings Style Settings A reference is a copy of…" at bounding box center [64, 117] width 89 height 209
click at [101, 21] on icon at bounding box center [102, 21] width 3 height 4
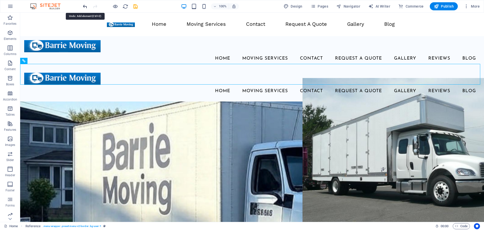
click at [87, 9] on icon "undo" at bounding box center [85, 7] width 6 height 6
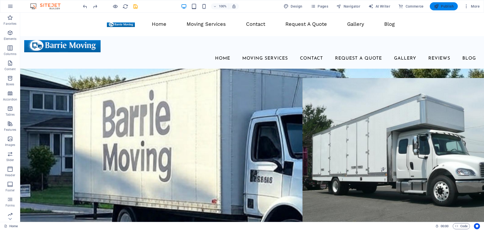
click at [449, 8] on span "Publish" at bounding box center [444, 6] width 20 height 5
click at [136, 8] on div at bounding box center [110, 6] width 57 height 8
click at [451, 7] on span "Publish" at bounding box center [444, 6] width 20 height 5
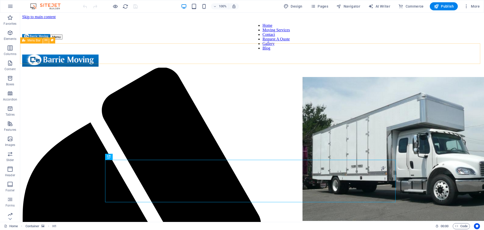
click at [46, 41] on icon at bounding box center [46, 40] width 3 height 5
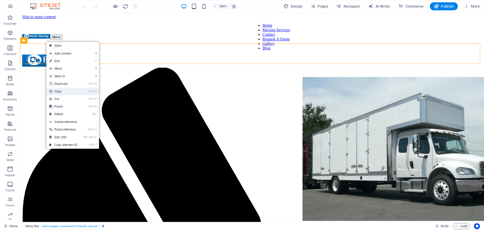
click at [65, 92] on link "Ctrl C Copy" at bounding box center [63, 92] width 34 height 8
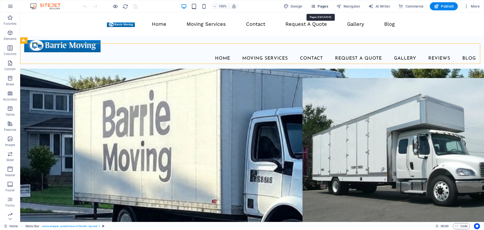
click at [326, 4] on span "Pages" at bounding box center [320, 6] width 18 height 5
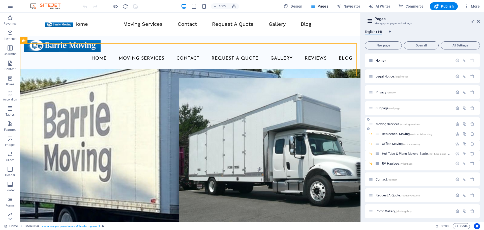
click at [429, 125] on p "Moving Services /moving-services" at bounding box center [414, 123] width 76 height 3
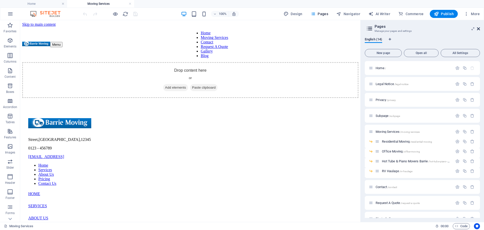
drag, startPoint x: 480, startPoint y: 30, endPoint x: 435, endPoint y: 10, distance: 49.2
click at [480, 30] on icon at bounding box center [478, 29] width 3 height 4
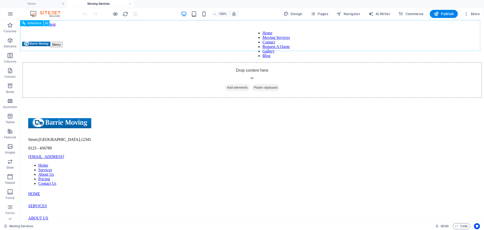
click at [46, 24] on icon at bounding box center [46, 23] width 3 height 5
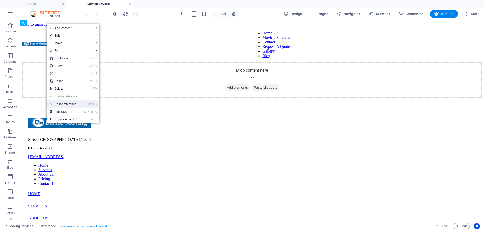
click at [75, 104] on link "Ctrl ⇧ V Paste reference" at bounding box center [64, 104] width 34 height 8
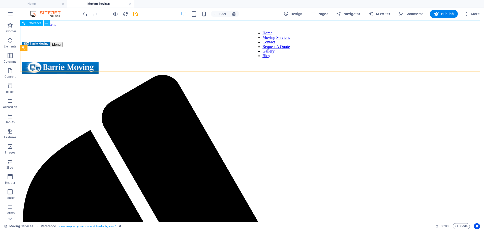
click at [47, 23] on icon at bounding box center [46, 23] width 3 height 5
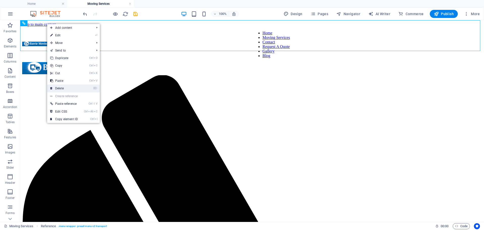
click at [64, 88] on link "⌦ Delete" at bounding box center [64, 89] width 34 height 8
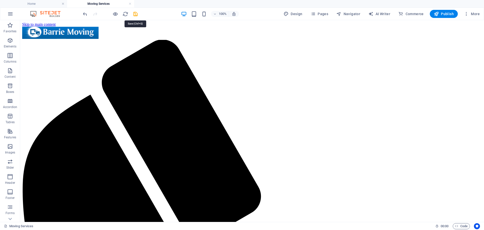
click at [134, 13] on icon "save" at bounding box center [136, 14] width 6 height 6
click at [440, 13] on span "Publish" at bounding box center [444, 13] width 20 height 5
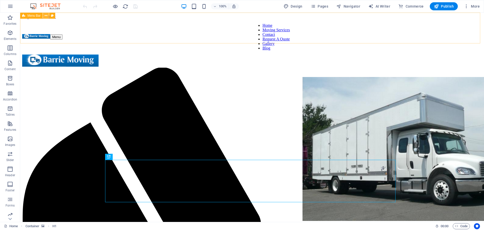
click at [46, 16] on icon at bounding box center [46, 15] width 3 height 5
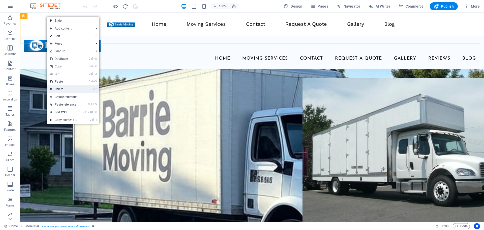
click at [65, 88] on link "⌦ Delete" at bounding box center [64, 89] width 34 height 8
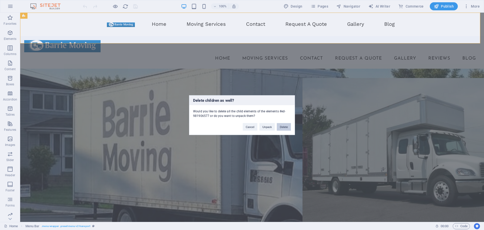
click at [283, 125] on button "Delete" at bounding box center [284, 127] width 14 height 8
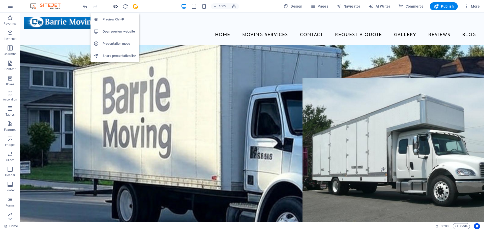
click at [115, 7] on icon "button" at bounding box center [116, 7] width 6 height 6
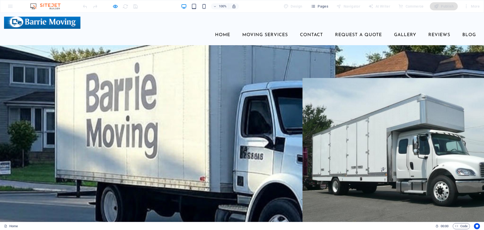
click at [256, 29] on link "Moving Services" at bounding box center [265, 35] width 54 height 13
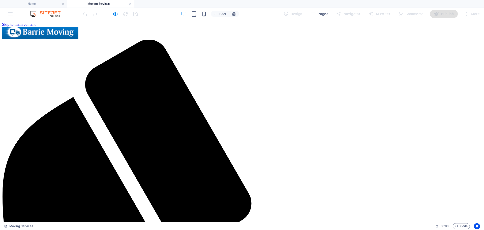
click at [53, 5] on h4 "Home" at bounding box center [33, 4] width 67 height 6
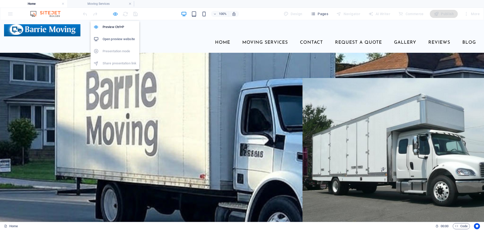
click at [117, 14] on icon "button" at bounding box center [116, 14] width 6 height 6
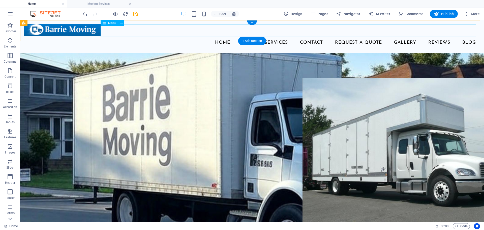
click at [177, 36] on nav "Home Moving Services Contact Request A Quote Gallery Reviews Blog" at bounding box center [252, 42] width 456 height 13
select select
select select "4"
select select
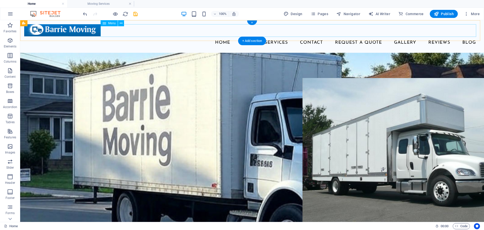
select select "9"
select select
select select "10"
select select
select select "11"
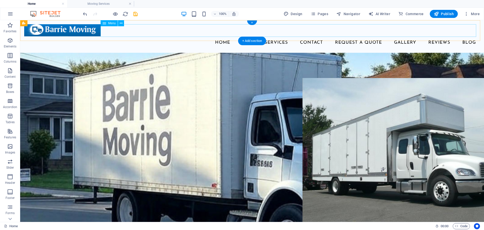
select select
select select "12"
select select
select select "13"
select select
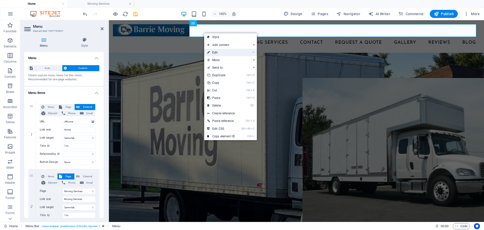
click at [217, 51] on link "⏎ Edit" at bounding box center [221, 53] width 34 height 8
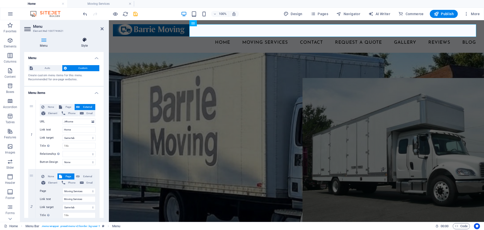
click at [84, 43] on h4 "Style" at bounding box center [84, 42] width 38 height 11
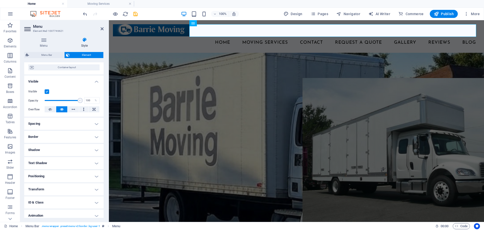
scroll to position [58, 0]
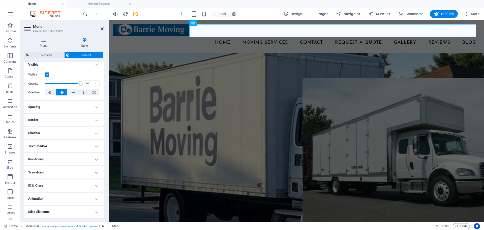
click at [102, 31] on icon at bounding box center [102, 29] width 3 height 4
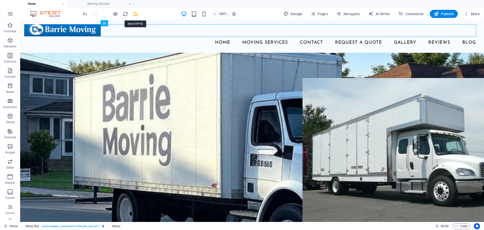
click at [135, 15] on icon "save" at bounding box center [136, 14] width 6 height 6
checkbox input "false"
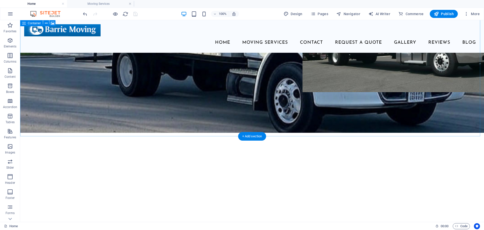
scroll to position [126, 0]
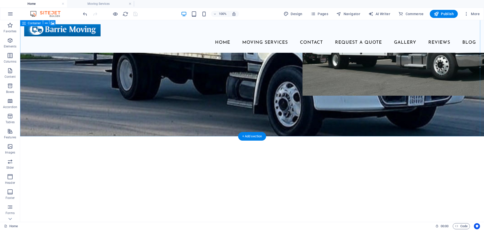
click at [63, 121] on div "Welcome to Barrie Moving: [GEOGRAPHIC_DATA] Professional Movers" at bounding box center [252, 136] width 464 height 485
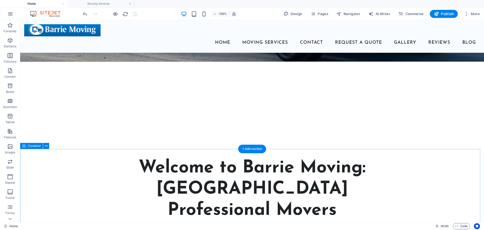
scroll to position [198, 0]
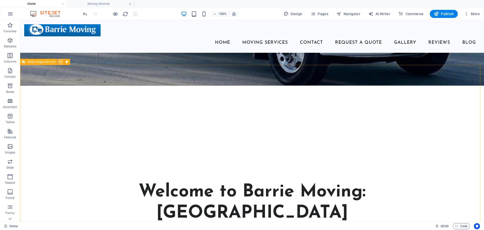
click at [60, 62] on icon at bounding box center [60, 61] width 3 height 5
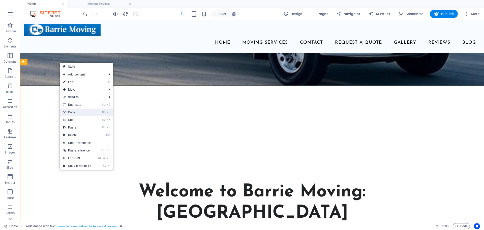
click at [76, 111] on link "Ctrl C Copy" at bounding box center [77, 112] width 34 height 8
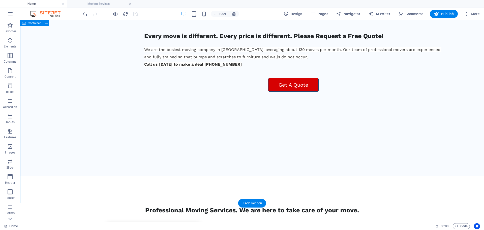
scroll to position [627, 0]
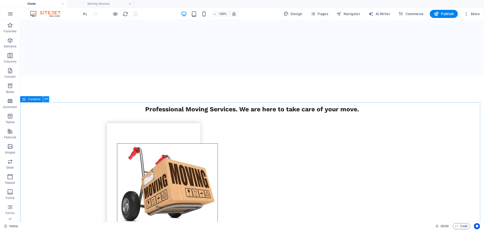
click at [46, 100] on icon at bounding box center [46, 98] width 3 height 5
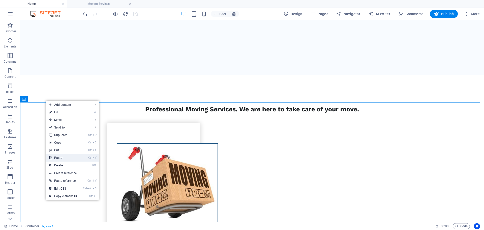
click at [58, 157] on link "Ctrl V Paste" at bounding box center [63, 158] width 34 height 8
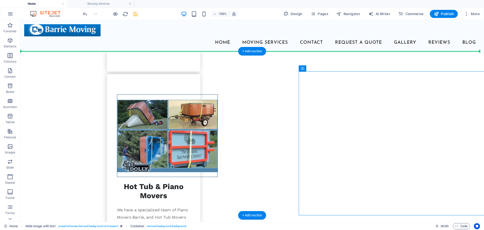
scroll to position [896, 0]
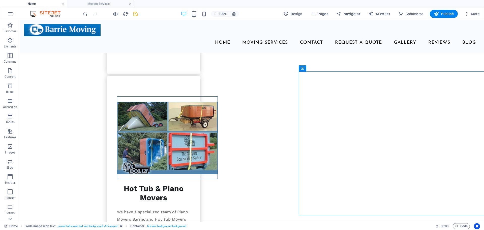
drag, startPoint x: 303, startPoint y: 57, endPoint x: 305, endPoint y: 69, distance: 12.0
click at [305, 69] on div "Container" at bounding box center [303, 68] width 8 height 6
click at [62, 48] on icon at bounding box center [60, 48] width 3 height 5
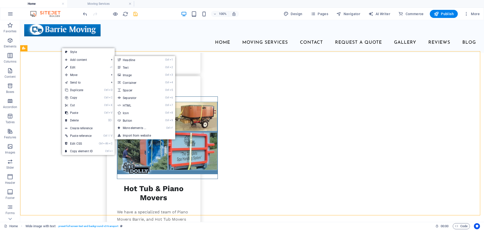
click at [76, 66] on link "⏎ Edit" at bounding box center [79, 68] width 34 height 8
select select "px"
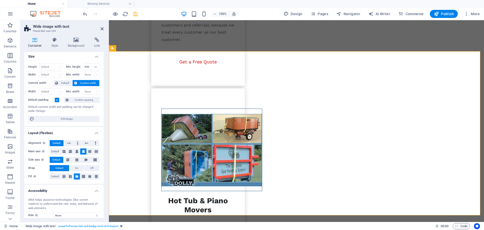
scroll to position [0, 0]
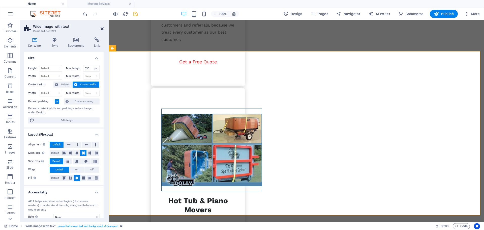
click at [102, 29] on icon at bounding box center [102, 29] width 3 height 4
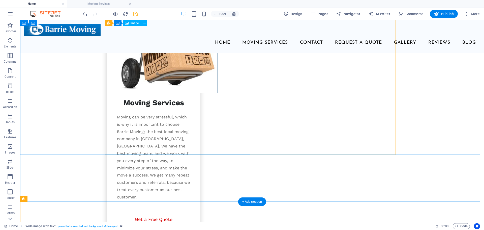
scroll to position [719, 0]
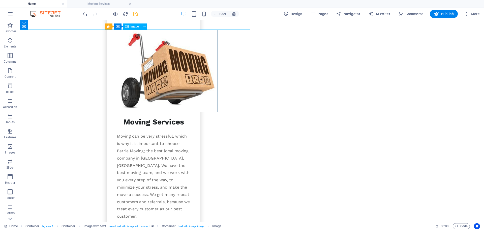
select select "vw"
select select "px"
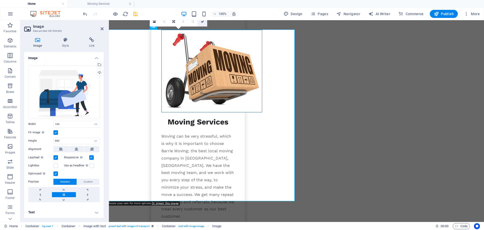
click at [204, 22] on icon at bounding box center [202, 21] width 3 height 3
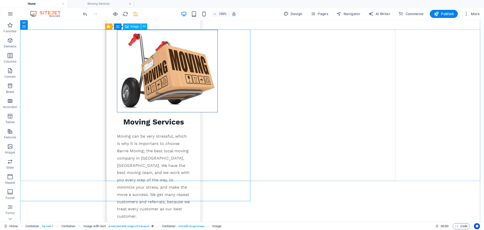
select select "vw"
select select "px"
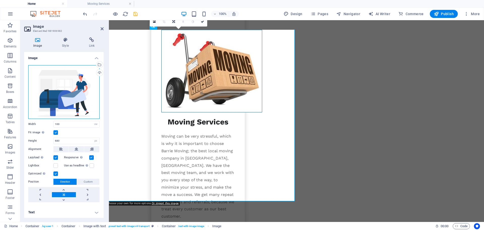
click at [46, 95] on div "Drag files here, click to choose files or select files from Files or our free s…" at bounding box center [63, 92] width 71 height 54
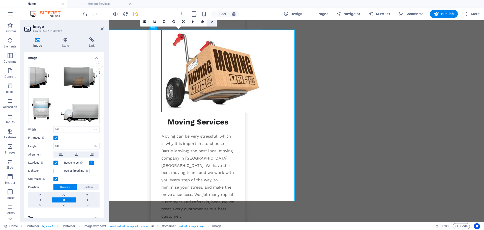
click at [213, 21] on icon at bounding box center [212, 21] width 3 height 3
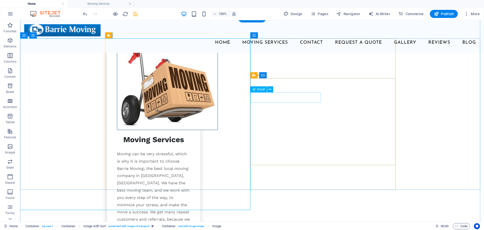
scroll to position [694, 0]
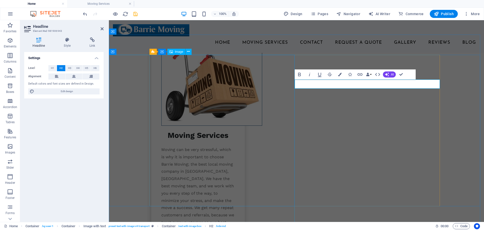
scroll to position [690, 0]
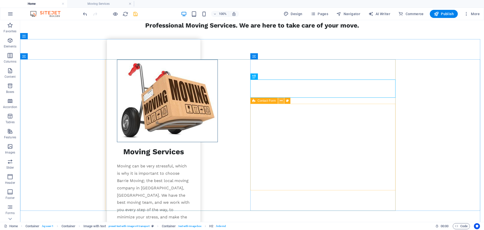
click at [282, 101] on icon at bounding box center [281, 100] width 3 height 5
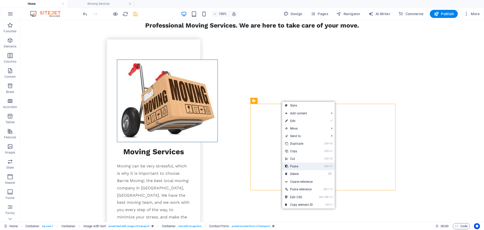
click at [301, 170] on ul "Style Add content Ctrl 1 Headline Ctrl 2 Text Ctrl 3 Image Ctrl 4 Container Ctr…" at bounding box center [308, 155] width 53 height 107
click at [301, 172] on link "⌦ Delete" at bounding box center [299, 174] width 34 height 8
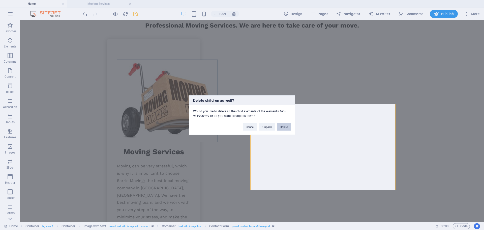
click at [285, 128] on button "Delete" at bounding box center [284, 127] width 14 height 8
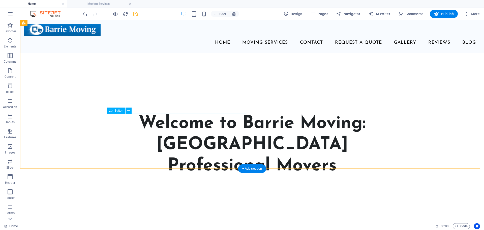
scroll to position [235, 0]
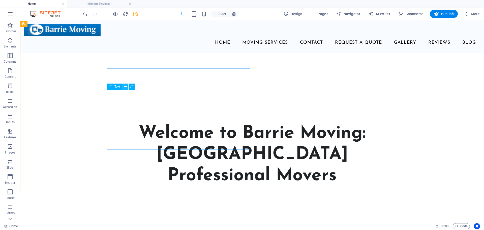
click at [125, 87] on icon at bounding box center [125, 86] width 3 height 5
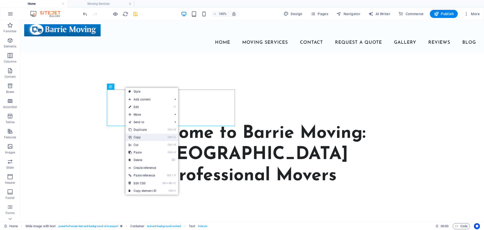
click at [142, 138] on link "Ctrl C Copy" at bounding box center [143, 137] width 34 height 8
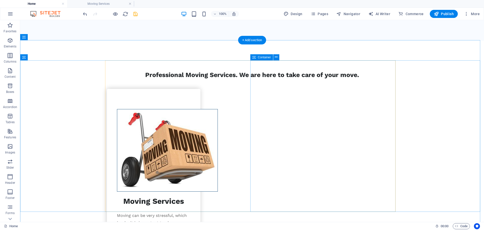
scroll to position [690, 0]
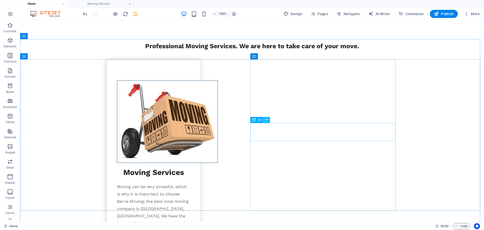
click at [266, 122] on icon at bounding box center [267, 119] width 3 height 5
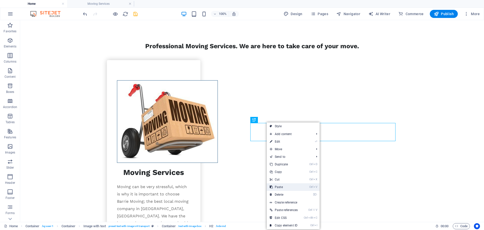
click at [284, 184] on link "Ctrl V Paste" at bounding box center [284, 187] width 34 height 8
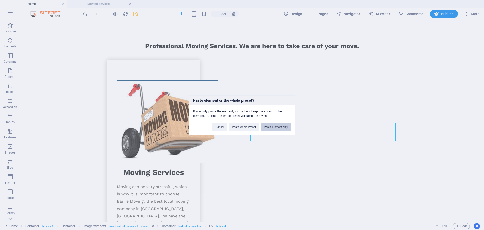
click at [274, 127] on button "Paste Element only" at bounding box center [276, 127] width 30 height 8
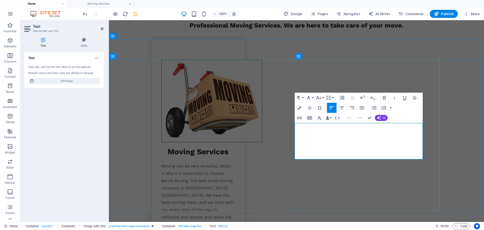
click at [312, 156] on div "Spacer" at bounding box center [304, 156] width 19 height 6
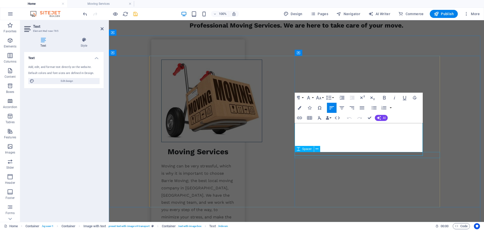
scroll to position [693, 0]
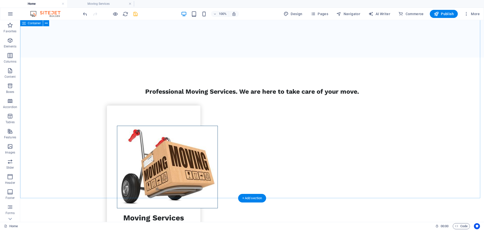
scroll to position [664, 0]
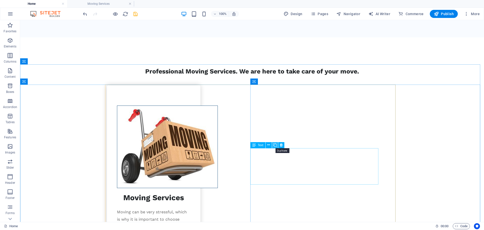
click at [274, 144] on icon at bounding box center [276, 144] width 4 height 5
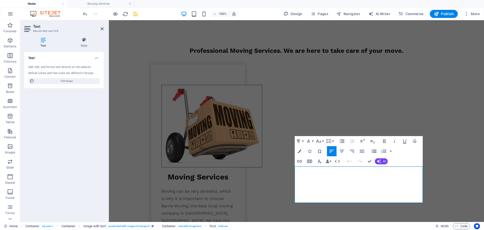
click at [375, 151] on icon "button" at bounding box center [374, 150] width 5 height 3
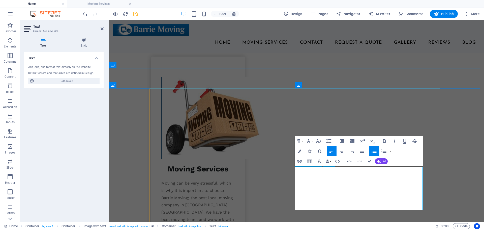
scroll to position [453, 2]
drag, startPoint x: 300, startPoint y: 171, endPoint x: 341, endPoint y: 170, distance: 40.9
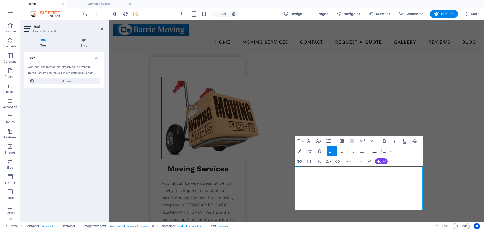
click at [375, 152] on icon "button" at bounding box center [374, 151] width 6 height 6
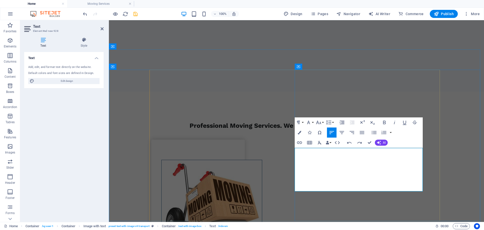
scroll to position [686, 0]
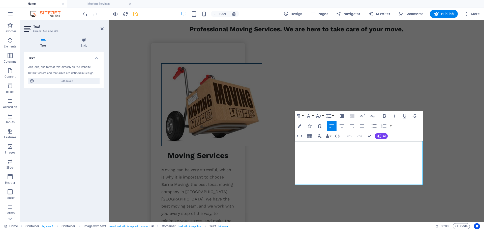
click at [373, 125] on icon "button" at bounding box center [374, 126] width 6 height 6
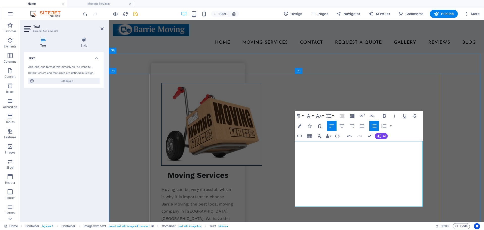
scroll to position [686, 0]
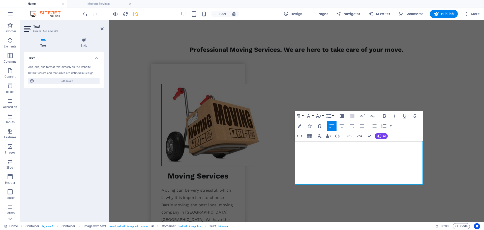
click at [390, 124] on button "button" at bounding box center [391, 126] width 4 height 10
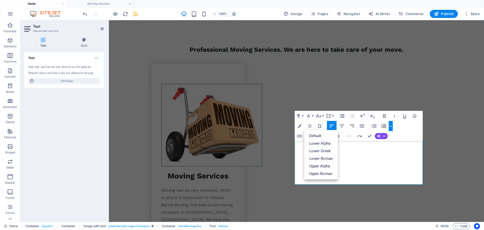
click at [390, 125] on button "button" at bounding box center [391, 126] width 4 height 10
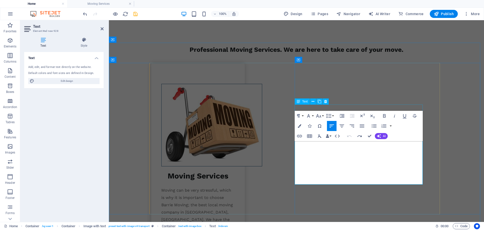
drag, startPoint x: 339, startPoint y: 180, endPoint x: 297, endPoint y: 138, distance: 59.8
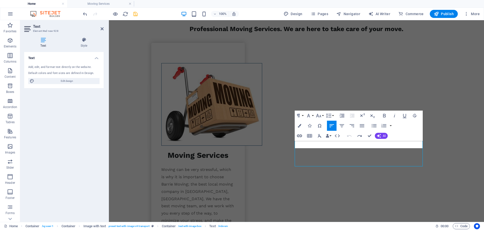
scroll to position [704, 0]
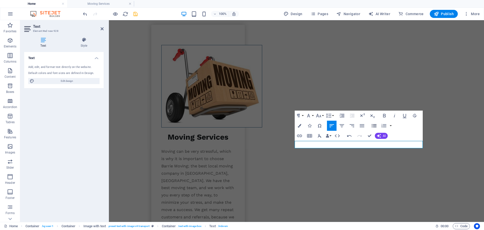
click at [371, 126] on icon "button" at bounding box center [374, 126] width 6 height 6
click at [374, 126] on icon "button" at bounding box center [374, 125] width 5 height 3
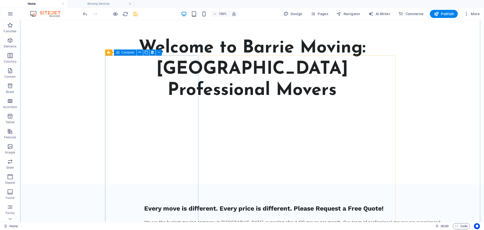
scroll to position [429, 0]
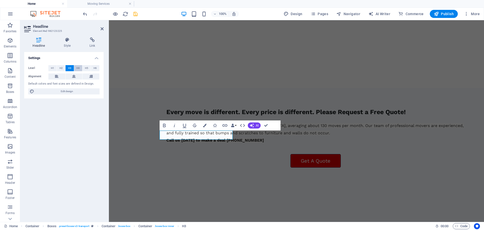
click at [76, 70] on button "H4" at bounding box center [78, 68] width 8 height 6
drag, startPoint x: 266, startPoint y: 126, endPoint x: 259, endPoint y: 120, distance: 9.1
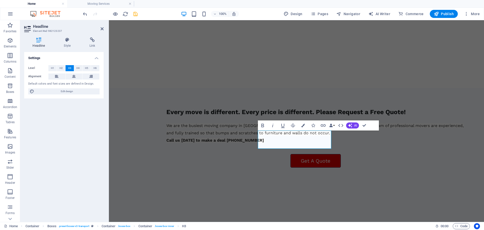
drag, startPoint x: 78, startPoint y: 69, endPoint x: 92, endPoint y: 71, distance: 13.8
click at [78, 69] on span "H4" at bounding box center [77, 68] width 3 height 6
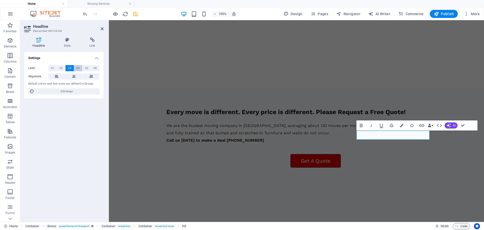
click at [78, 67] on span "H4" at bounding box center [77, 68] width 3 height 6
click at [101, 28] on icon at bounding box center [102, 29] width 3 height 4
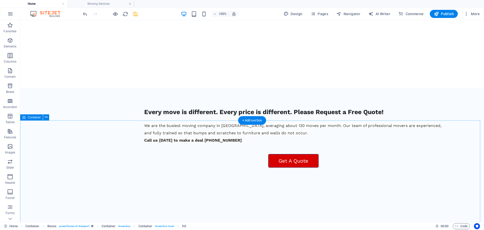
scroll to position [606, 0]
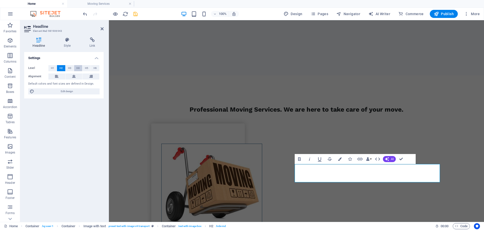
click at [79, 68] on span "H4" at bounding box center [77, 68] width 3 height 6
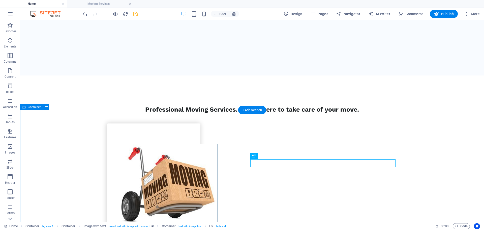
scroll to position [681, 0]
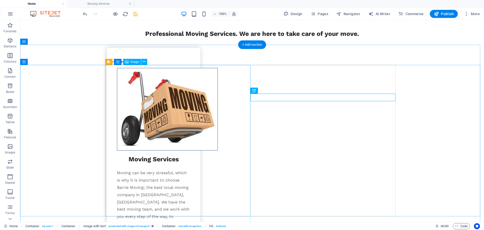
click at [130, 62] on div "Image" at bounding box center [132, 62] width 18 height 6
click at [137, 63] on span "Image" at bounding box center [135, 61] width 8 height 3
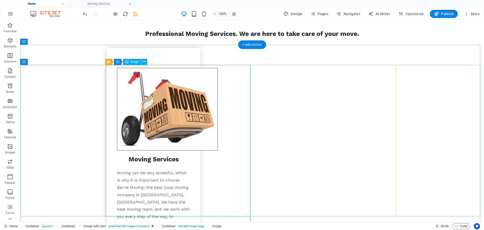
select select "vw"
select select "px"
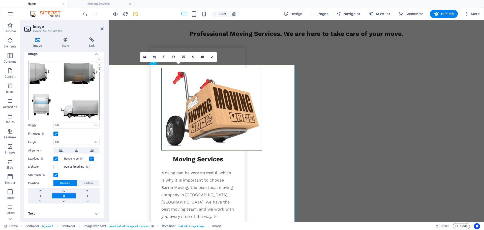
scroll to position [5, 0]
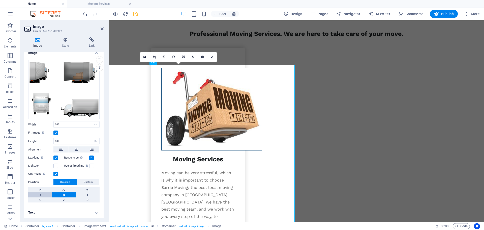
click at [38, 193] on link at bounding box center [40, 194] width 24 height 5
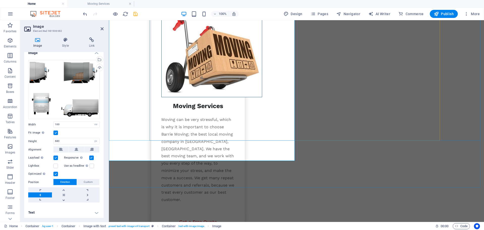
scroll to position [757, 0]
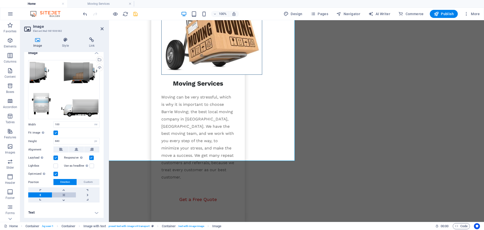
click at [63, 195] on link at bounding box center [64, 194] width 24 height 5
click at [54, 210] on h4 "Text" at bounding box center [63, 212] width 79 height 12
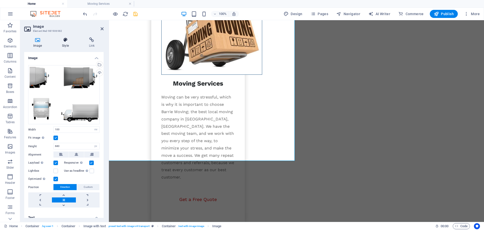
click at [68, 46] on h4 "Style" at bounding box center [66, 42] width 27 height 11
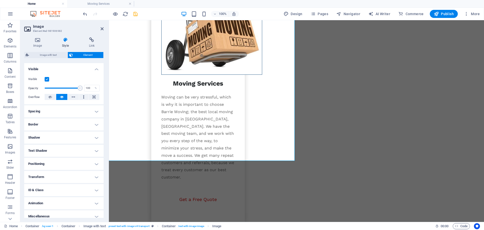
scroll to position [58, 0]
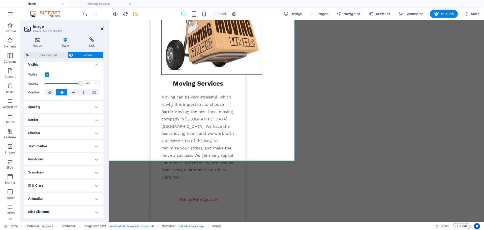
click at [103, 30] on icon at bounding box center [102, 29] width 3 height 4
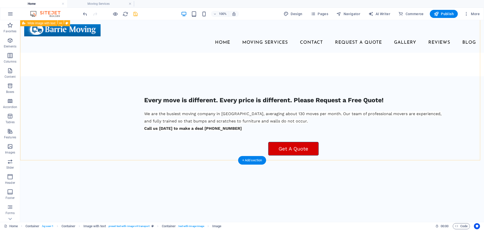
scroll to position [252, 0]
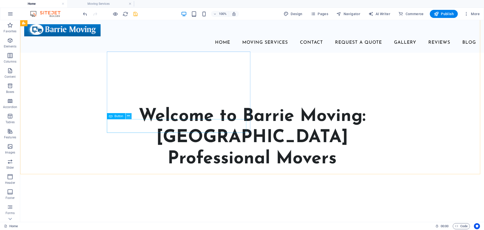
click at [129, 118] on icon at bounding box center [128, 115] width 3 height 5
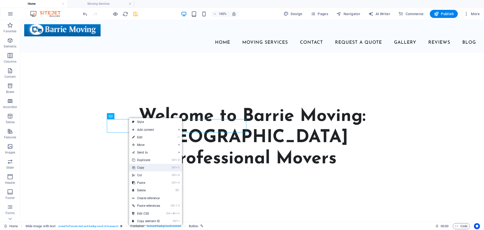
click at [143, 167] on link "Ctrl C Copy" at bounding box center [146, 168] width 34 height 8
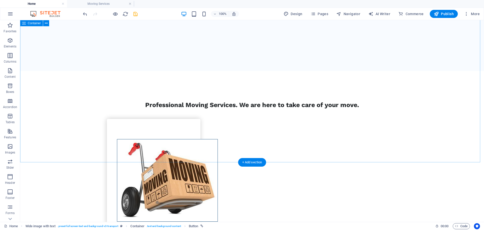
scroll to position [782, 0]
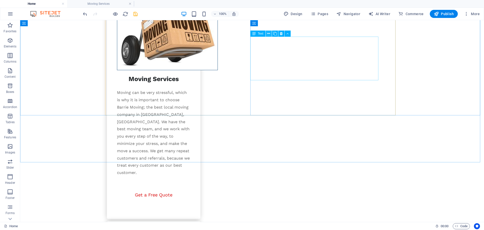
click at [271, 34] on button at bounding box center [269, 34] width 6 height 6
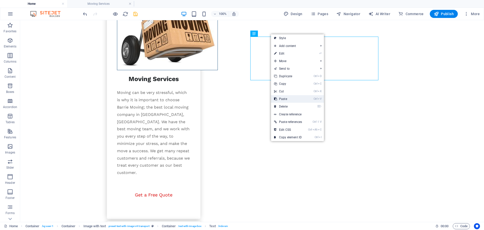
click at [289, 97] on link "Ctrl V Paste" at bounding box center [288, 99] width 34 height 8
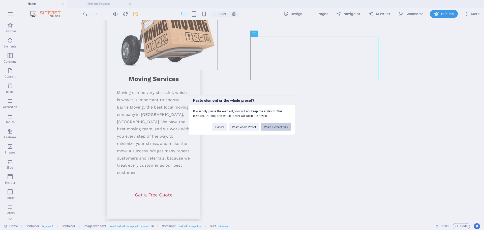
click at [274, 127] on button "Paste Element only" at bounding box center [276, 127] width 30 height 8
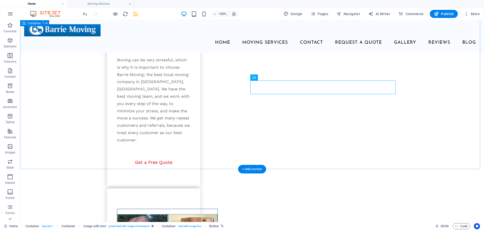
scroll to position [775, 0]
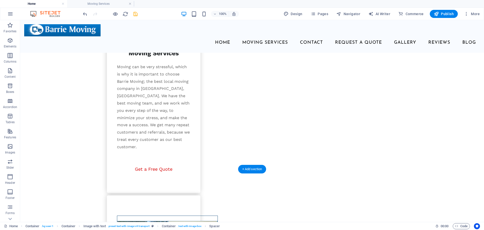
drag, startPoint x: 290, startPoint y: 98, endPoint x: 289, endPoint y: 88, distance: 10.6
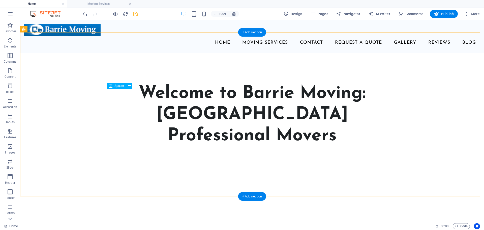
scroll to position [220, 0]
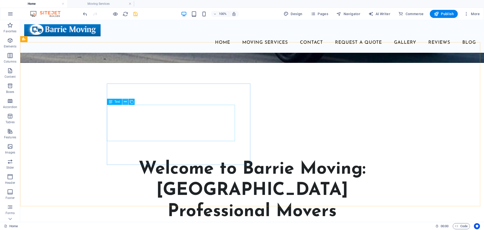
click at [126, 102] on icon at bounding box center [125, 101] width 3 height 5
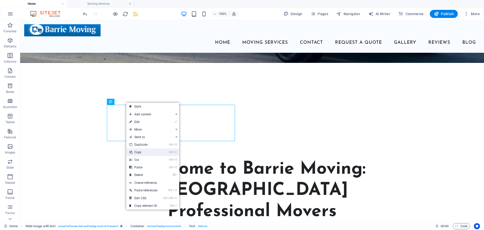
click at [140, 153] on link "Ctrl C Copy" at bounding box center [143, 152] width 34 height 8
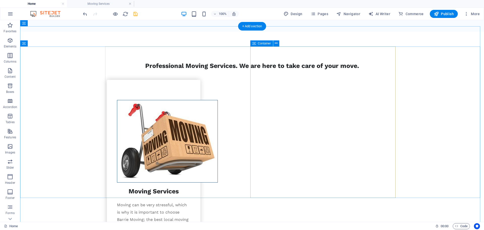
scroll to position [700, 0]
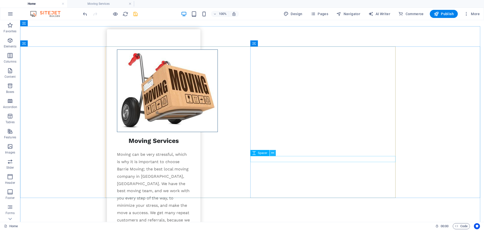
click at [272, 154] on icon at bounding box center [272, 152] width 3 height 5
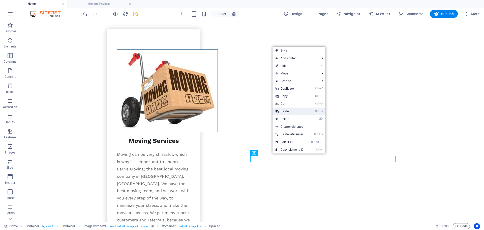
click at [286, 113] on link "Ctrl V Paste" at bounding box center [290, 111] width 34 height 8
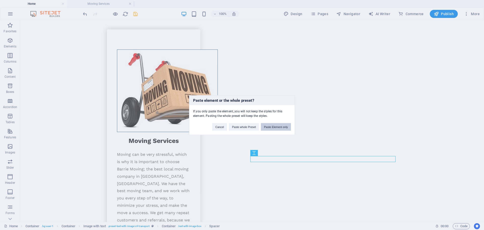
click at [279, 125] on button "Paste Element only" at bounding box center [276, 127] width 30 height 8
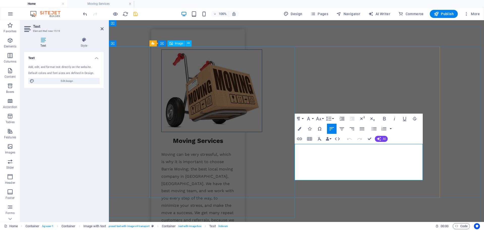
drag, startPoint x: 361, startPoint y: 169, endPoint x: 294, endPoint y: 146, distance: 70.7
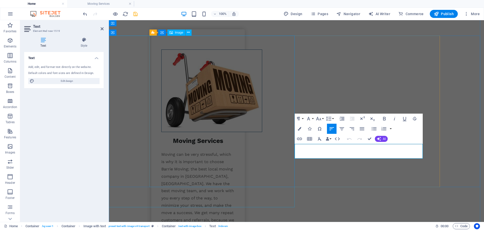
scroll to position [711, 0]
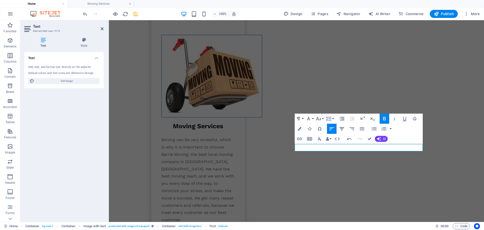
click at [342, 129] on icon "button" at bounding box center [342, 128] width 5 height 3
drag, startPoint x: 370, startPoint y: 139, endPoint x: 350, endPoint y: 119, distance: 28.7
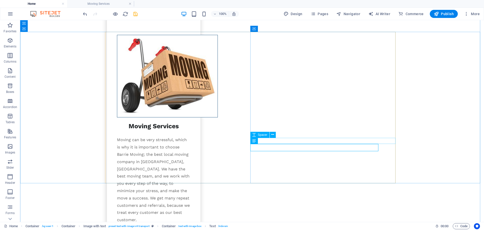
click at [274, 136] on icon at bounding box center [272, 134] width 3 height 5
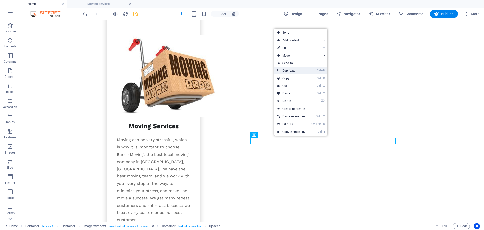
drag, startPoint x: 292, startPoint y: 72, endPoint x: 266, endPoint y: 105, distance: 42.4
click at [292, 72] on link "Ctrl D Duplicate" at bounding box center [292, 71] width 34 height 8
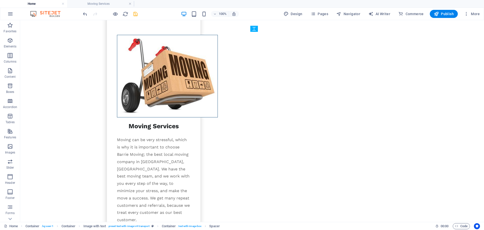
drag, startPoint x: 287, startPoint y: 159, endPoint x: 291, endPoint y: 147, distance: 12.8
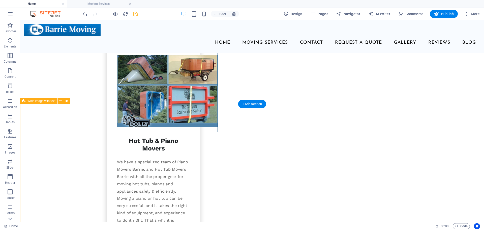
scroll to position [840, 0]
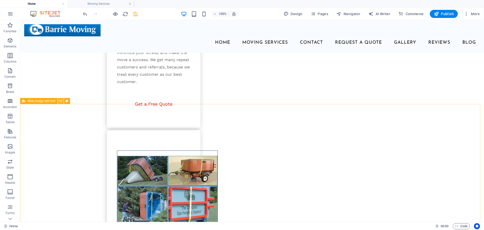
click at [61, 101] on icon at bounding box center [60, 100] width 3 height 5
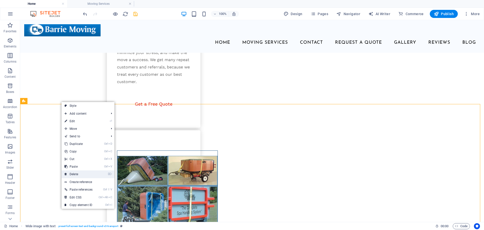
click at [77, 173] on link "⌦ Delete" at bounding box center [79, 174] width 34 height 8
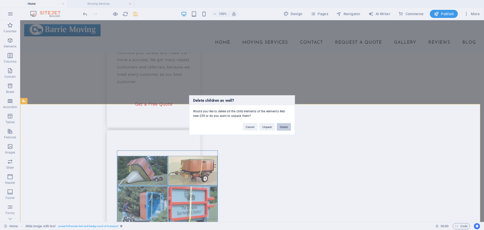
click at [284, 127] on button "Delete" at bounding box center [284, 127] width 14 height 8
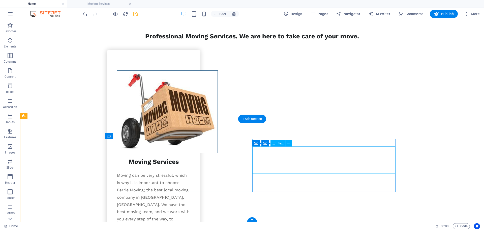
scroll to position [826, 0]
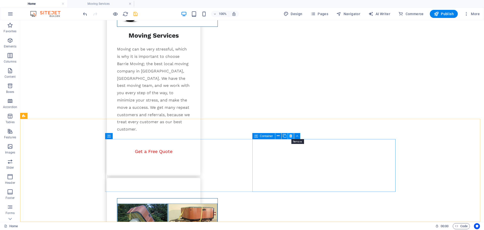
click at [289, 137] on button at bounding box center [291, 136] width 6 height 6
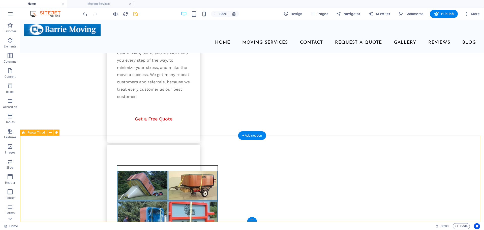
scroll to position [809, 0]
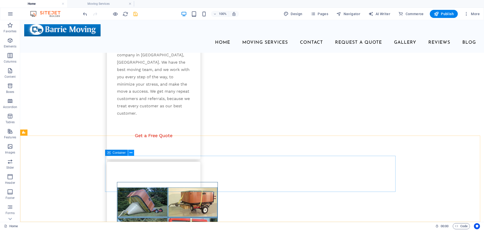
click at [131, 155] on icon at bounding box center [131, 152] width 3 height 5
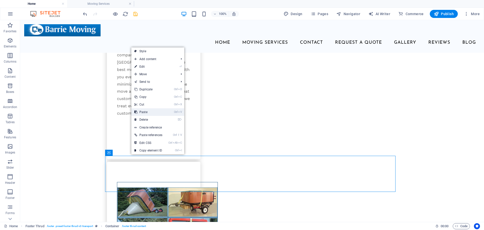
click at [143, 114] on link "Ctrl V Paste" at bounding box center [148, 112] width 34 height 8
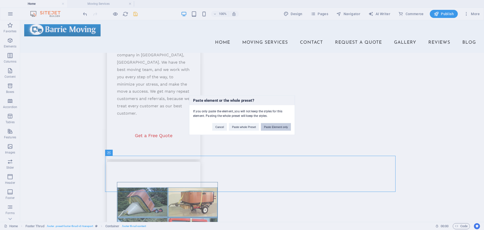
click at [274, 127] on button "Paste Element only" at bounding box center [276, 127] width 30 height 8
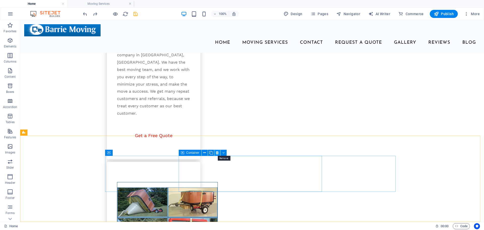
click at [218, 152] on icon at bounding box center [217, 152] width 3 height 5
click at [205, 152] on icon at bounding box center [204, 152] width 3 height 5
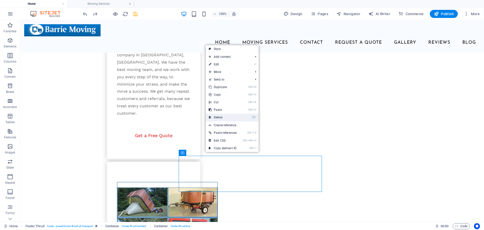
click at [221, 119] on link "⌦ Delete" at bounding box center [223, 118] width 34 height 8
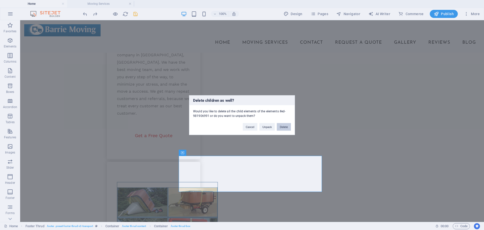
click at [283, 125] on button "Delete" at bounding box center [284, 127] width 14 height 8
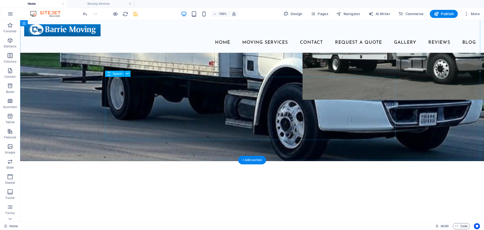
scroll to position [98, 0]
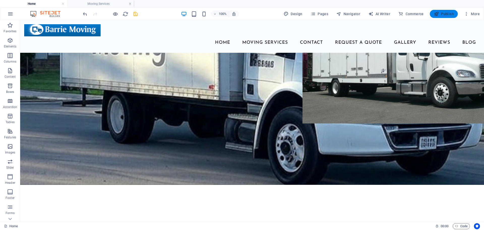
click at [445, 13] on span "Publish" at bounding box center [444, 13] width 20 height 5
